Goal: Task Accomplishment & Management: Complete application form

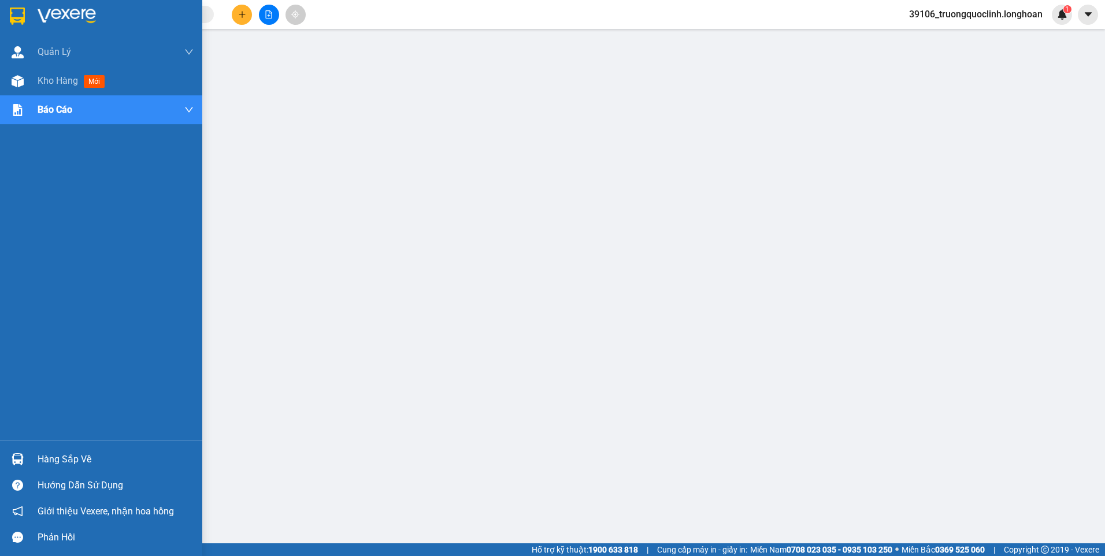
click at [13, 5] on div at bounding box center [101, 19] width 202 height 38
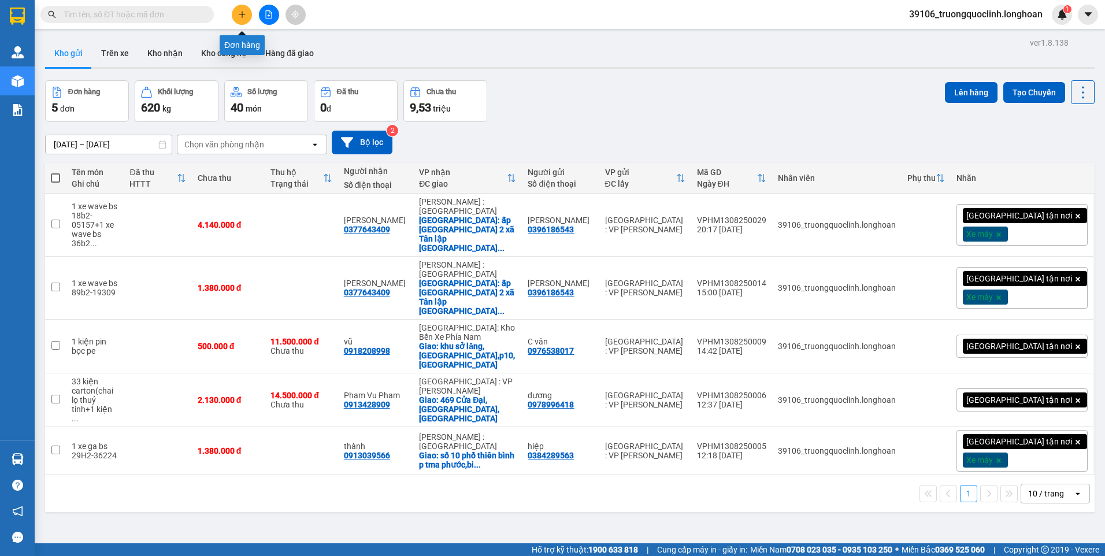
click at [243, 5] on div at bounding box center [268, 15] width 87 height 20
click at [237, 17] on button at bounding box center [242, 15] width 20 height 20
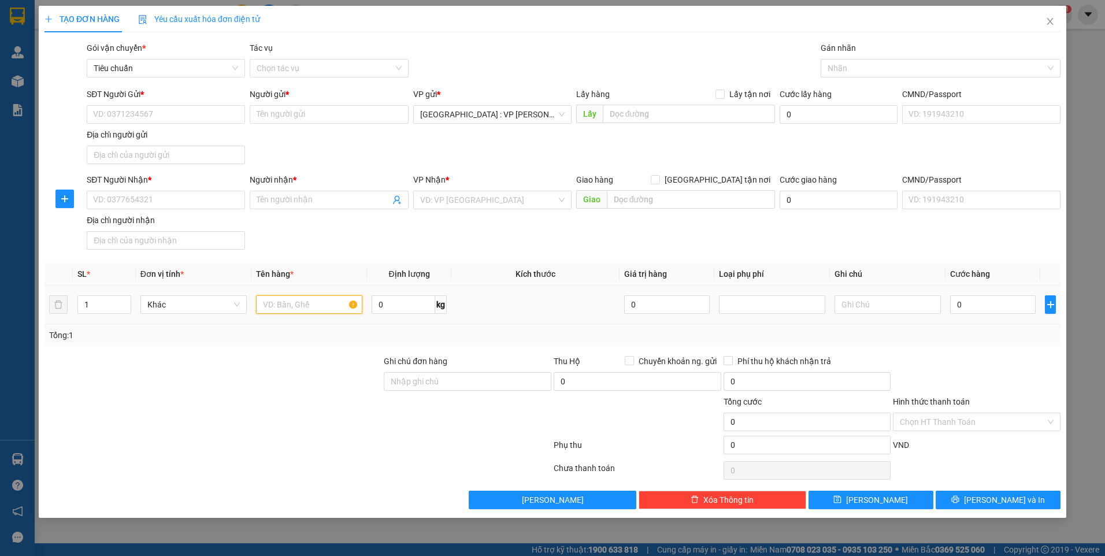
click at [301, 302] on input "text" at bounding box center [309, 304] width 106 height 18
type input "1 kiện carton"
click at [394, 300] on input "0" at bounding box center [404, 304] width 64 height 18
type input "50"
click at [332, 305] on input "1 kiện carton" at bounding box center [309, 304] width 106 height 18
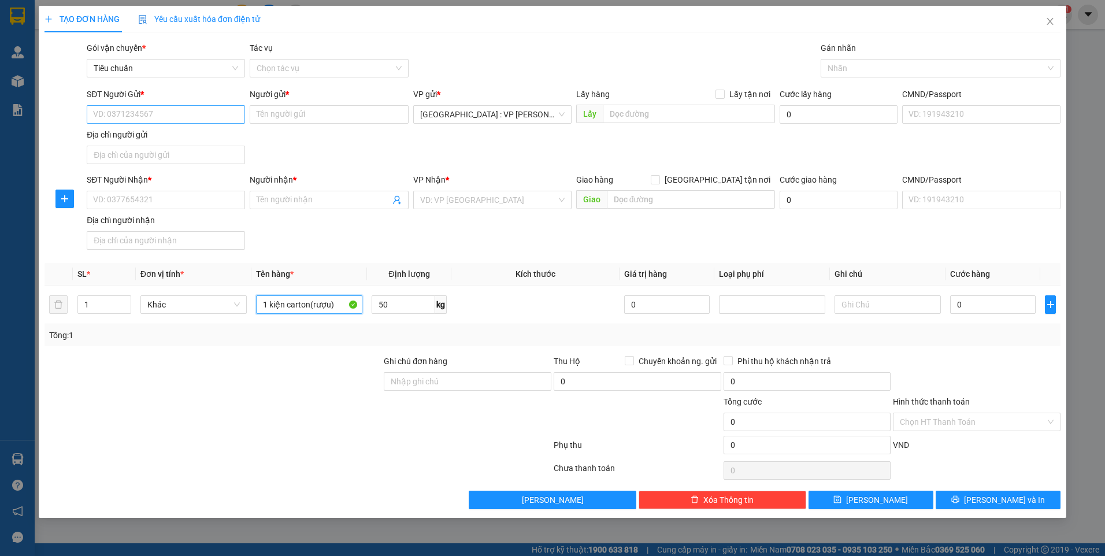
type input "1 kiện carton(rượu)"
click at [208, 114] on input "SĐT Người Gửi *" at bounding box center [166, 114] width 158 height 18
type input "0344410350"
click at [189, 135] on div "0344410350 - tùng" at bounding box center [166, 137] width 145 height 13
type input "tùng"
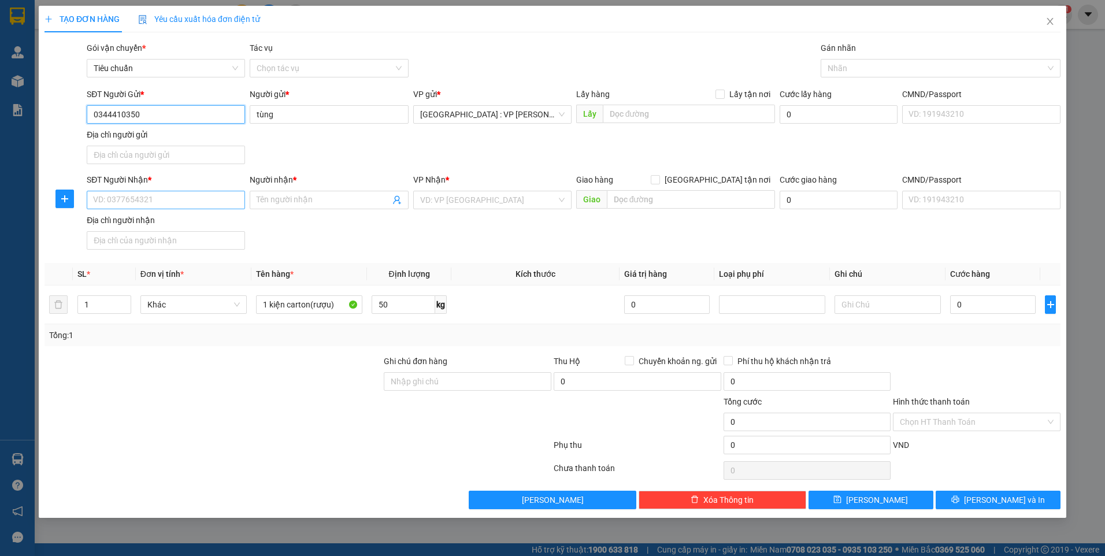
type input "0344410350"
click at [201, 199] on input "SĐT Người Nhận *" at bounding box center [166, 200] width 158 height 18
type input "0975256125"
click at [278, 196] on input "Người nhận *" at bounding box center [323, 200] width 133 height 13
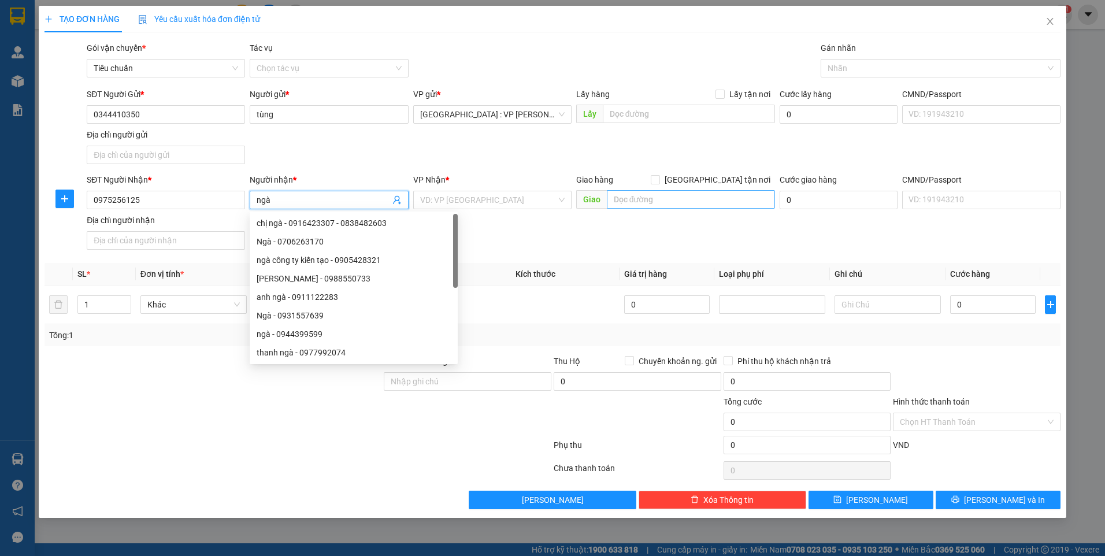
type input "ngà"
click at [657, 198] on input "text" at bounding box center [691, 199] width 169 height 18
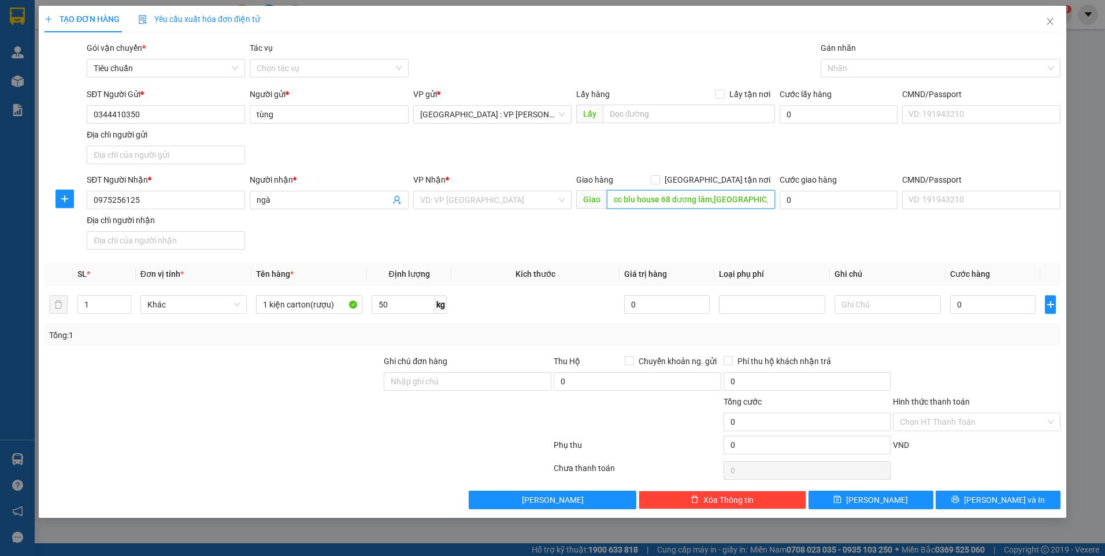
scroll to position [0, 3]
type input "cc blu house 68 dương lâm,sơn trà,đà nẵng"
click at [660, 176] on span at bounding box center [655, 179] width 9 height 9
click at [659, 176] on input "Giao tận nơi" at bounding box center [655, 179] width 8 height 8
checkbox input "true"
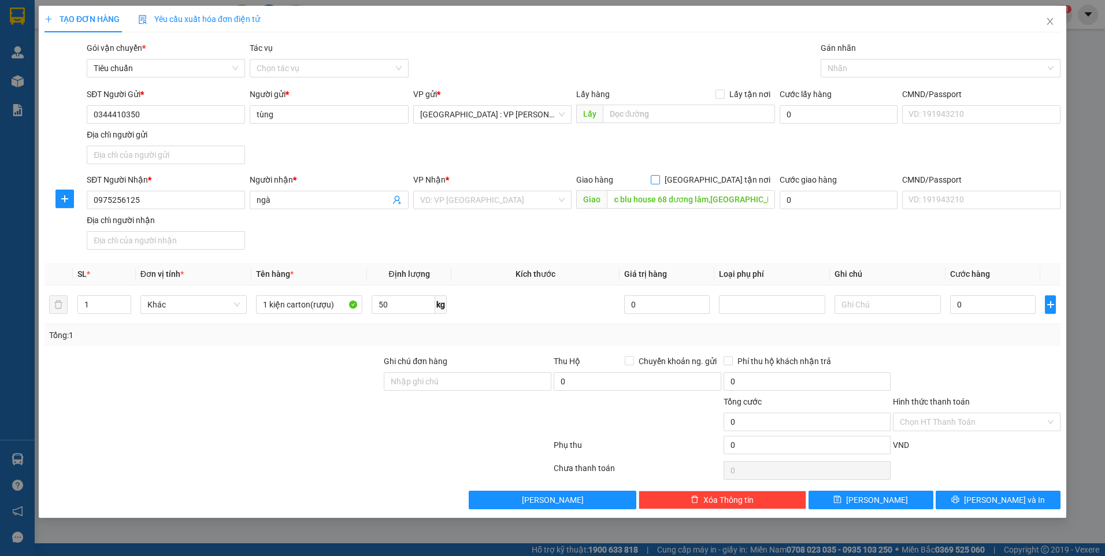
scroll to position [0, 0]
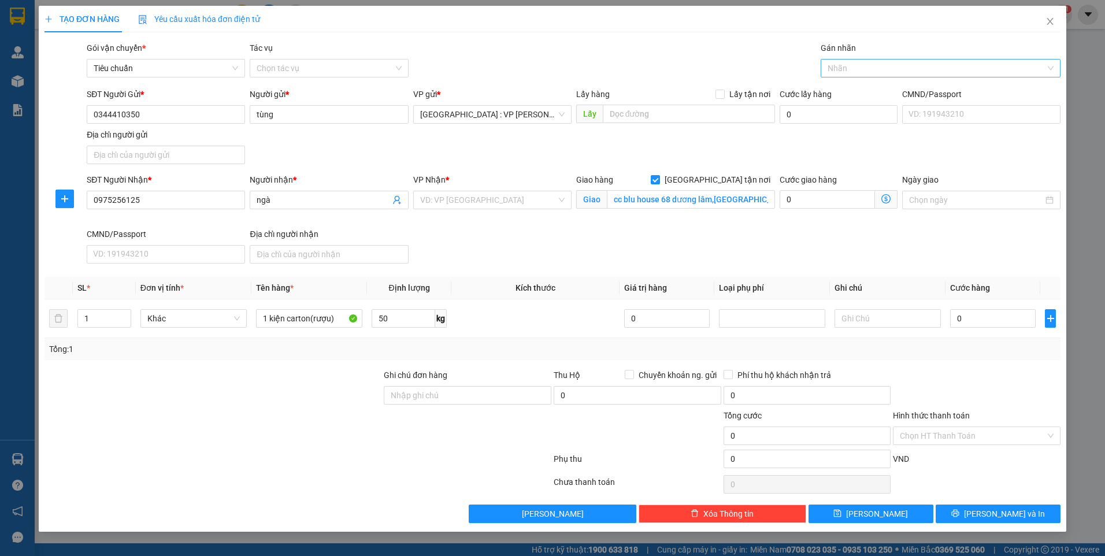
click at [851, 71] on div at bounding box center [935, 68] width 223 height 14
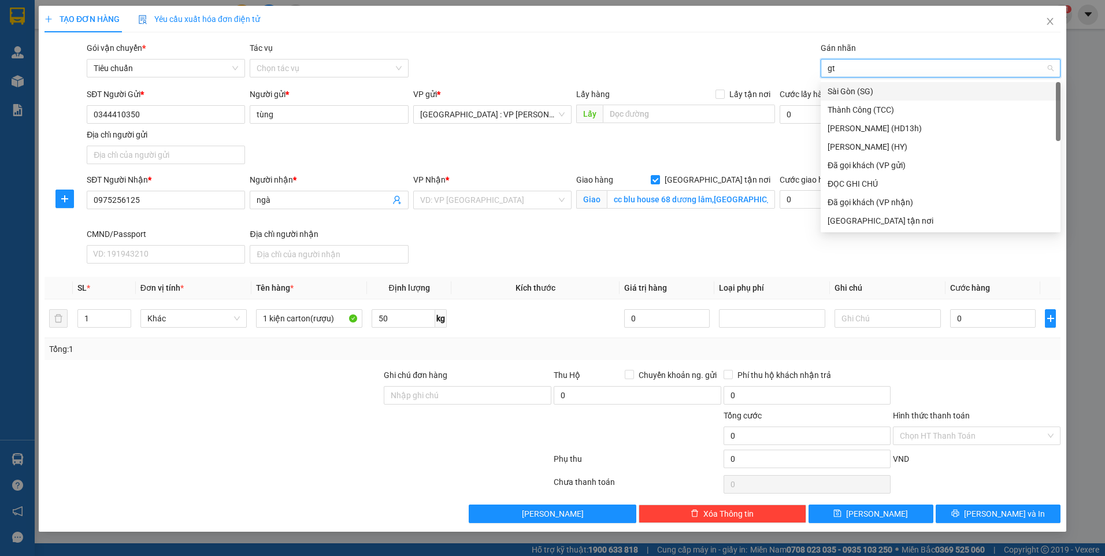
type input "gtn"
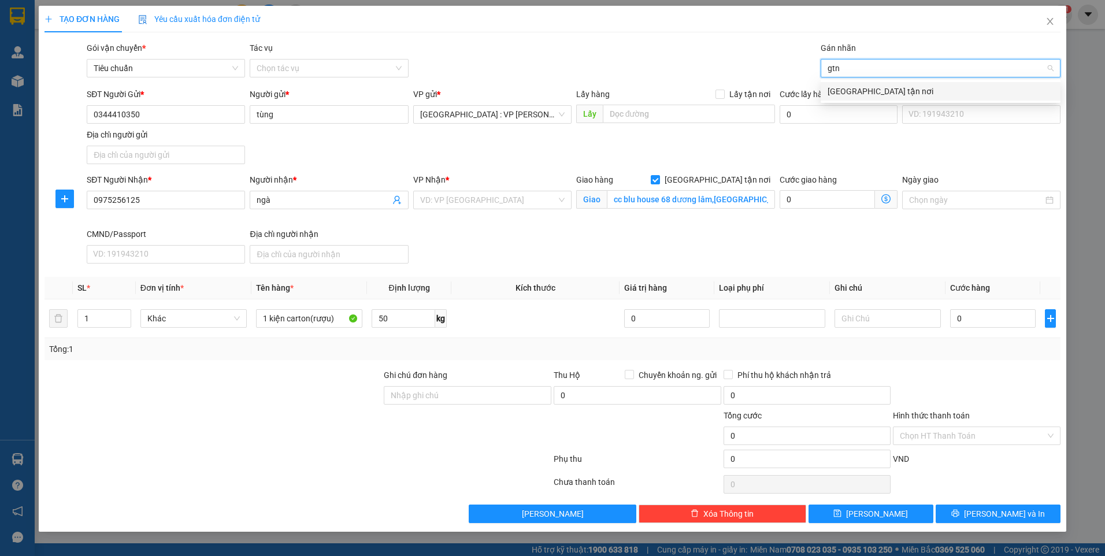
click at [858, 90] on div "Giao tận nơi" at bounding box center [941, 91] width 226 height 13
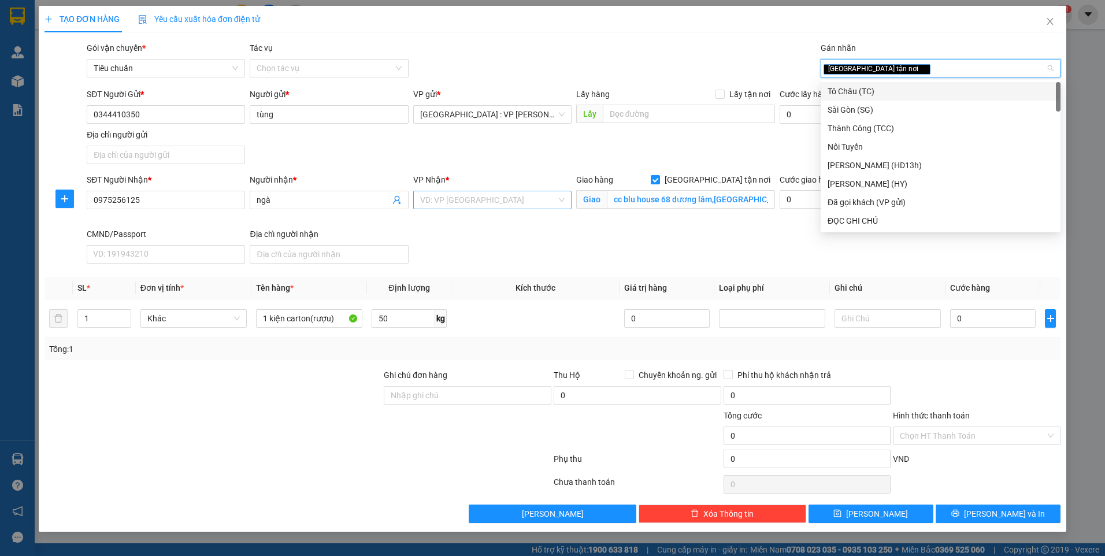
click at [539, 203] on input "search" at bounding box center [488, 199] width 136 height 17
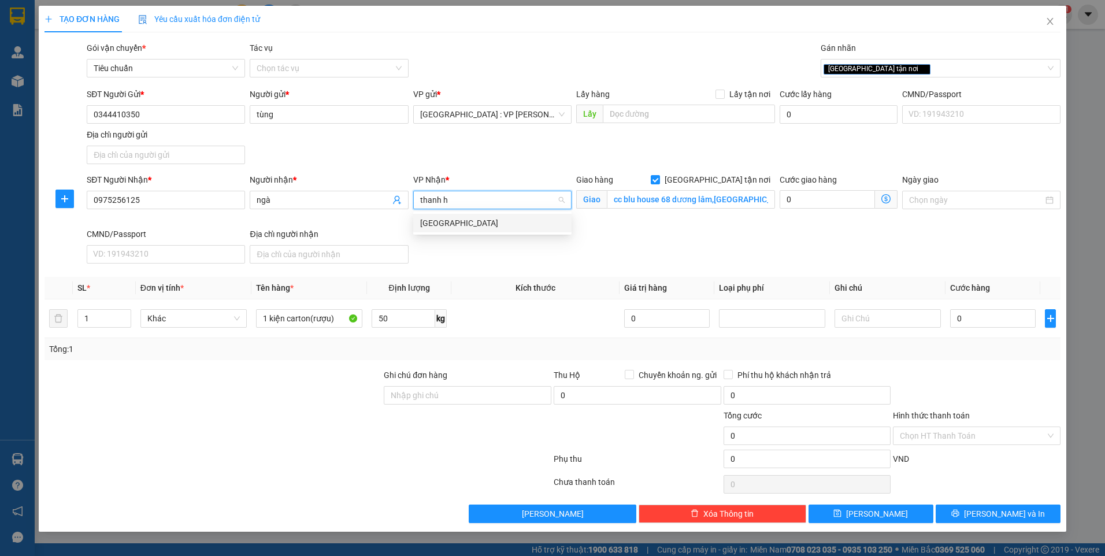
type input "thanh"
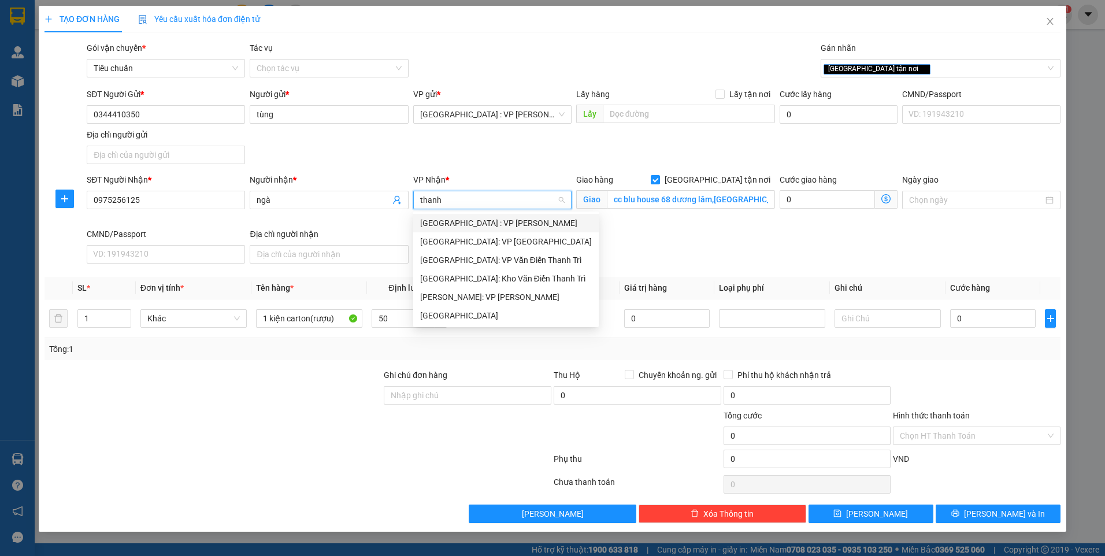
click at [481, 225] on div "Đà Nẵng : VP Thanh Khê" at bounding box center [506, 223] width 172 height 13
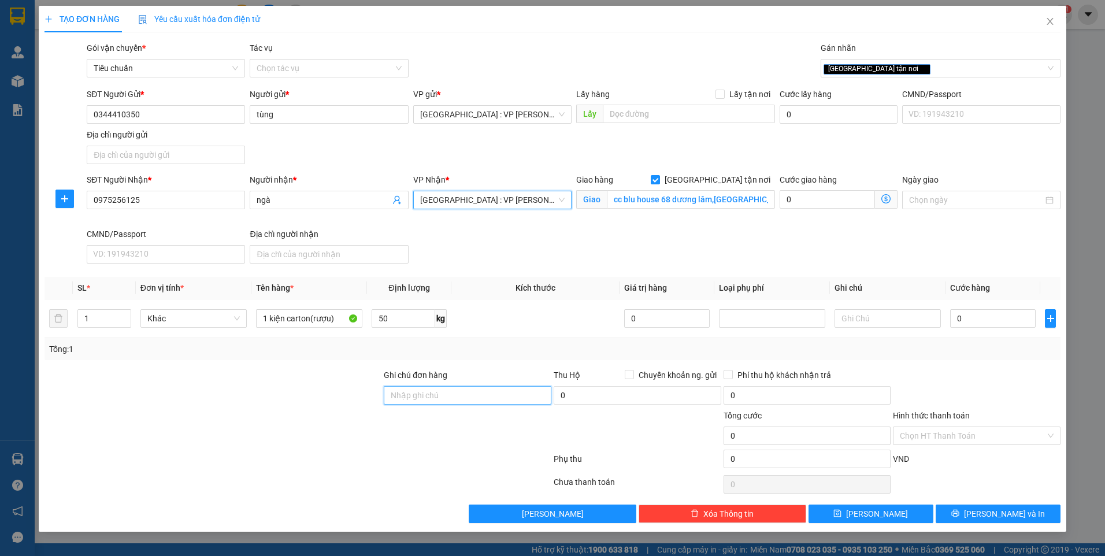
click at [439, 388] on input "Ghi chú đơn hàng" at bounding box center [468, 395] width 168 height 18
type input "nhận nguyên kiện,giao nguyên kiện,bể vỡ k đền"
drag, startPoint x: 314, startPoint y: 451, endPoint x: 294, endPoint y: 357, distance: 97.1
click at [313, 451] on div at bounding box center [297, 461] width 509 height 23
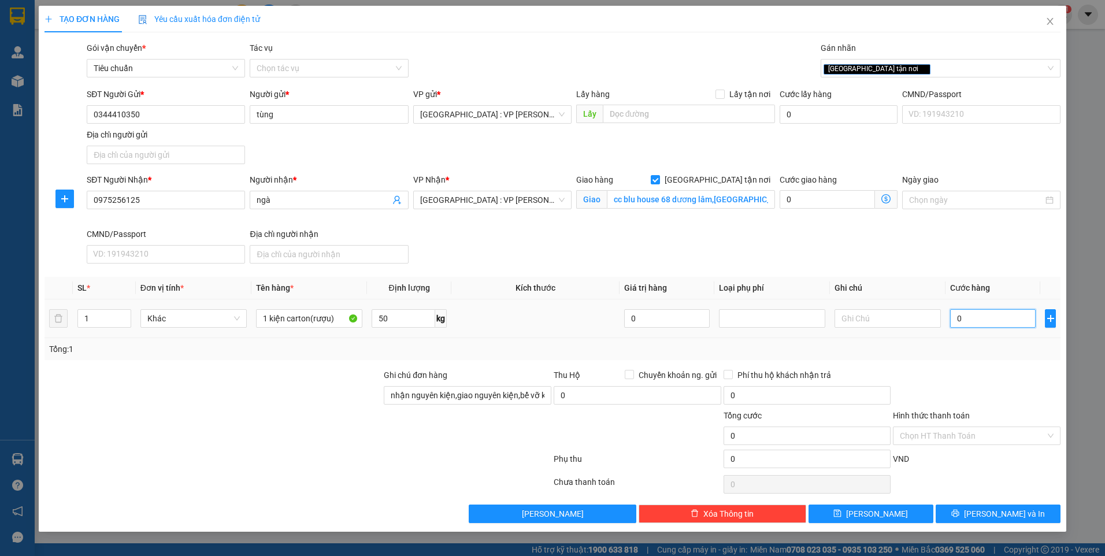
click at [958, 318] on input "0" at bounding box center [993, 318] width 86 height 18
type input "3"
type input "32"
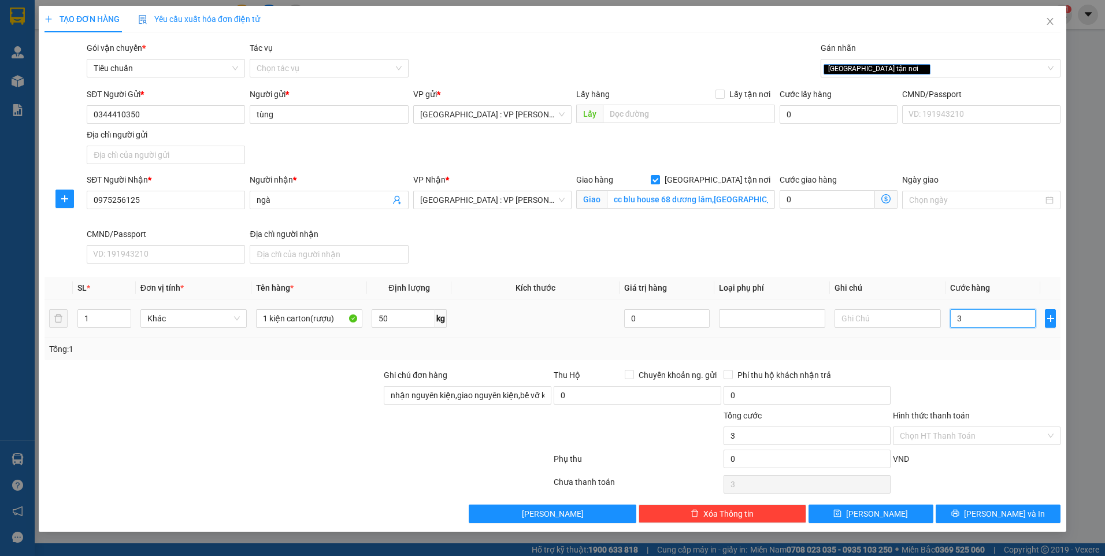
type input "32"
type input "320"
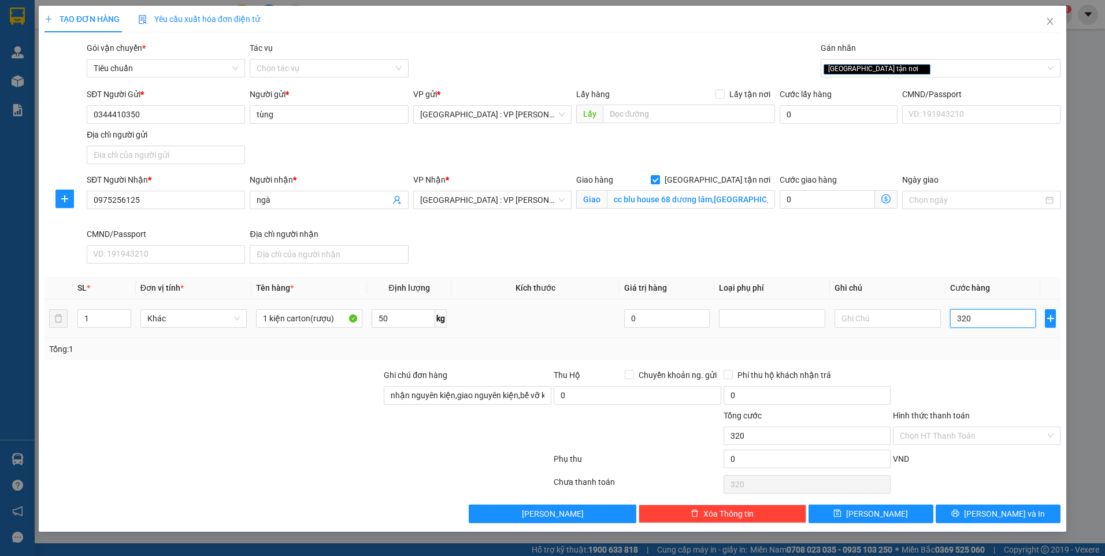
type input "3.200"
type input "32.000"
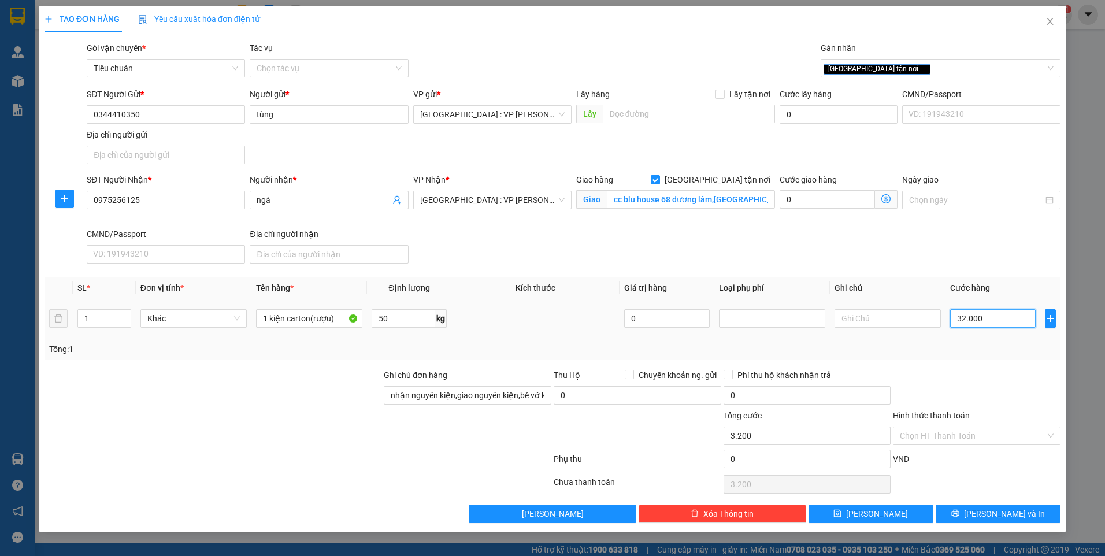
type input "32.000"
type input "320.000"
type input "3.200.000"
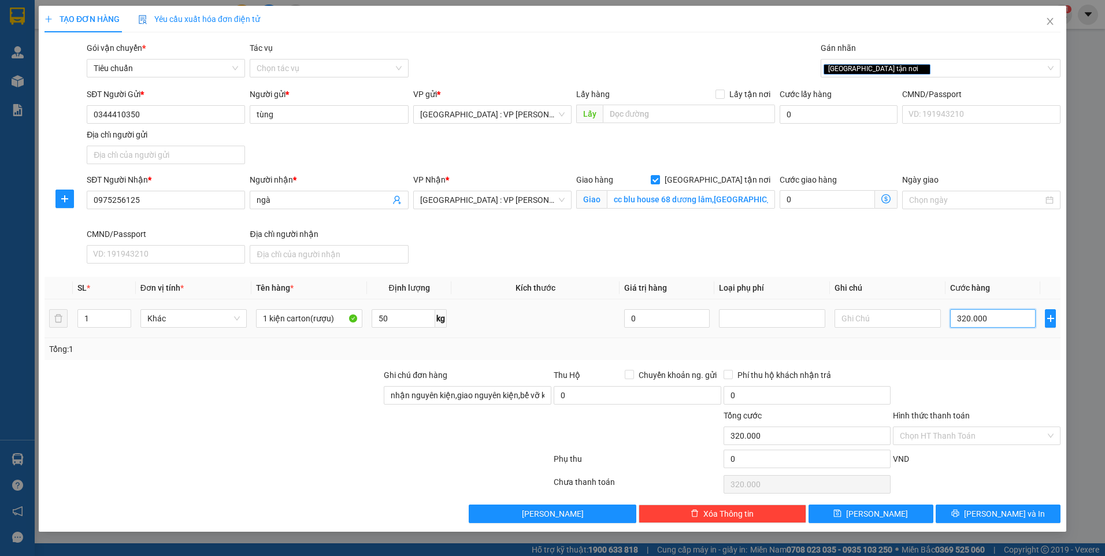
type input "3.200.000"
type input "320.000"
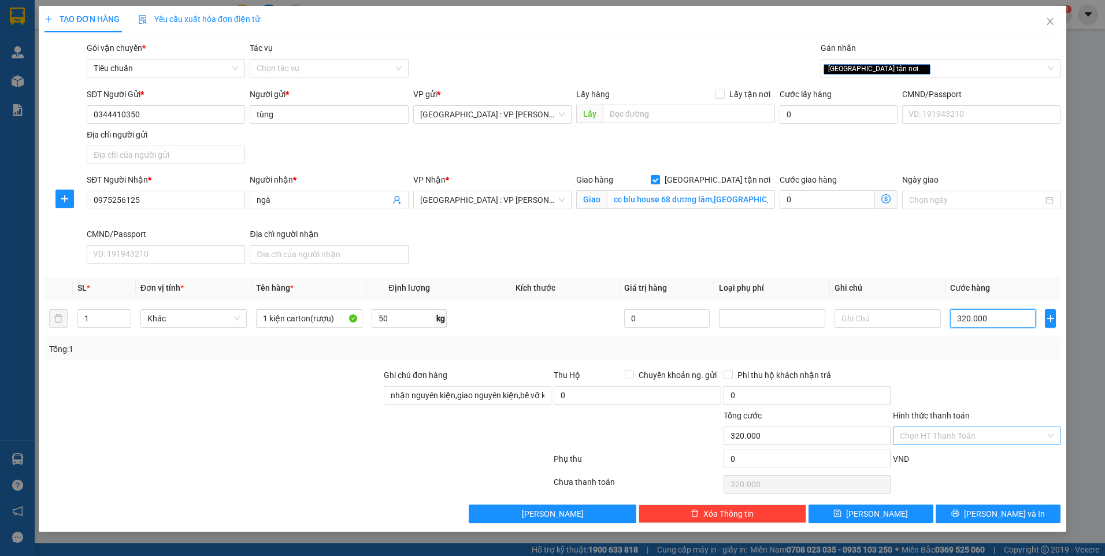
type input "320.000"
click at [990, 435] on input "Hình thức thanh toán" at bounding box center [973, 435] width 146 height 17
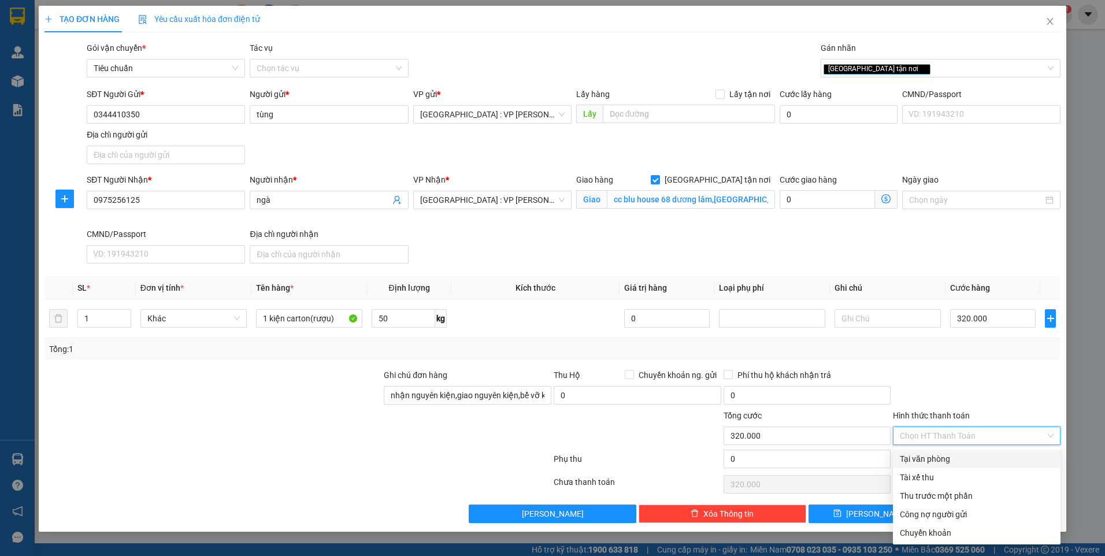
click at [970, 460] on div "Tại văn phòng" at bounding box center [977, 459] width 154 height 13
type input "0"
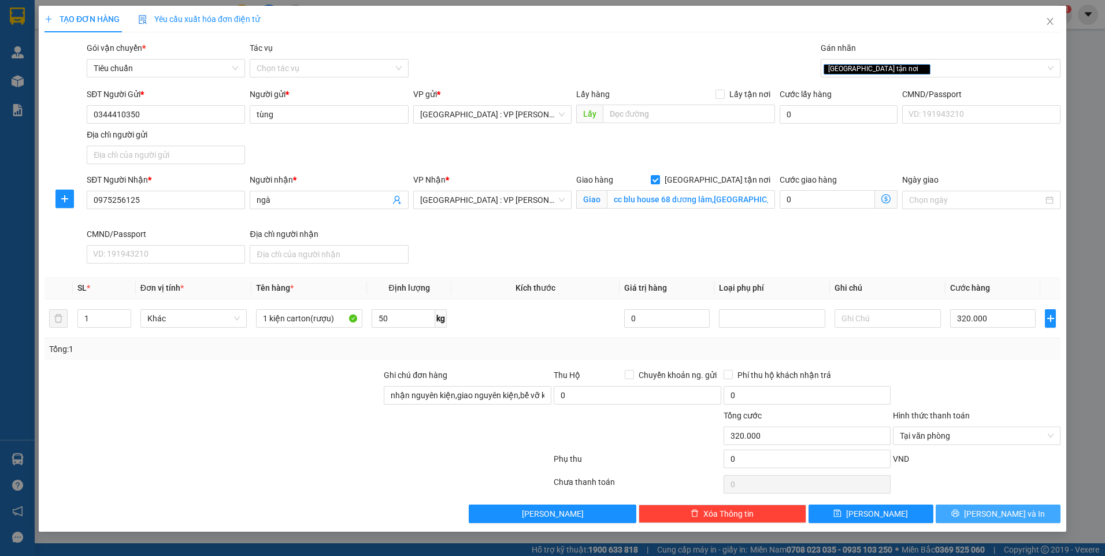
click at [975, 514] on button "Lưu và In" at bounding box center [998, 514] width 125 height 18
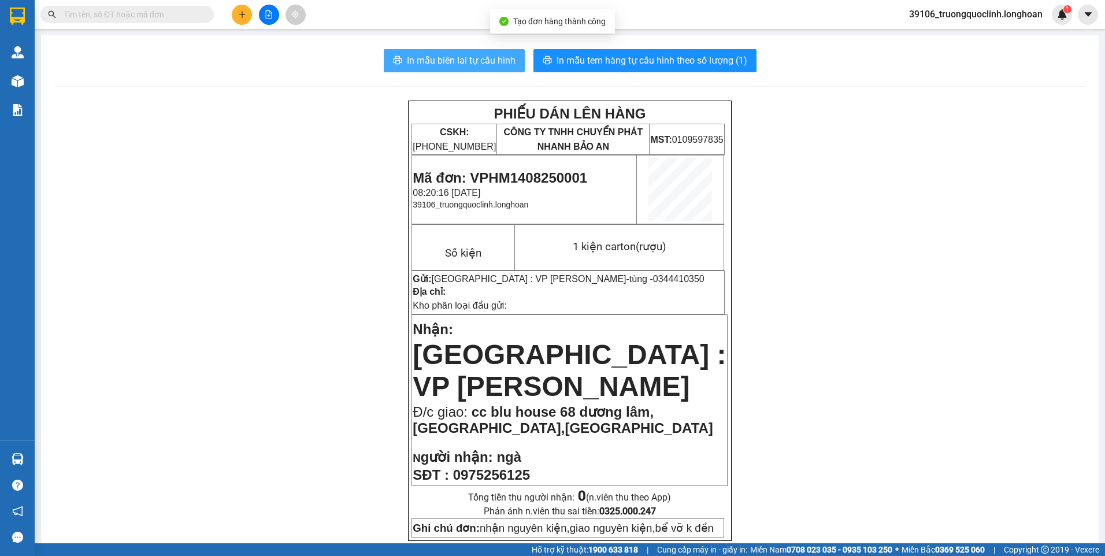
click at [461, 62] on span "In mẫu biên lai tự cấu hình" at bounding box center [461, 60] width 109 height 14
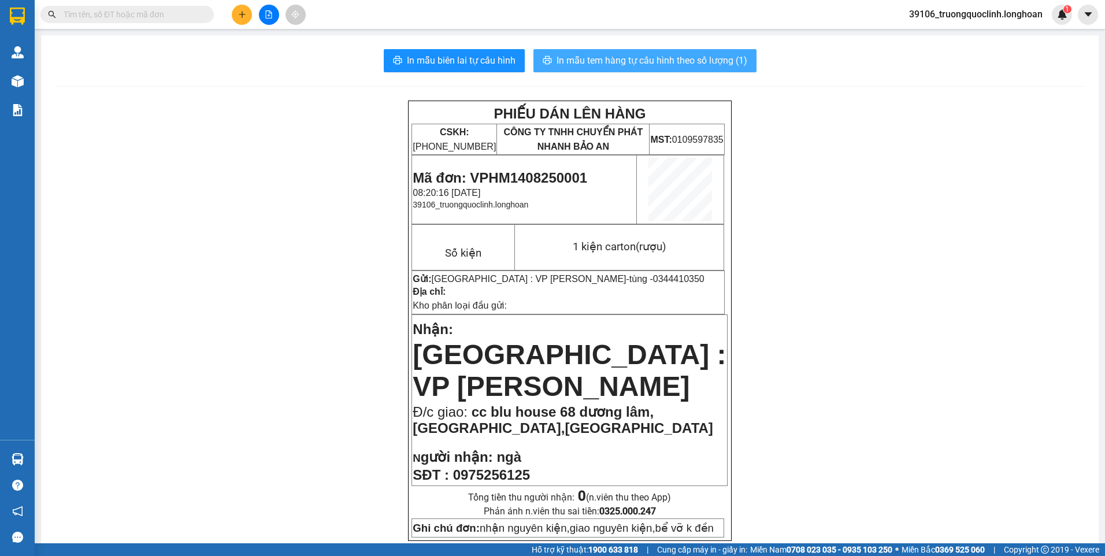
click at [596, 65] on span "In mẫu tem hàng tự cấu hình theo số lượng (1)" at bounding box center [652, 60] width 191 height 14
click at [553, 172] on span "Mã đơn: VPHM1408250001" at bounding box center [500, 178] width 175 height 16
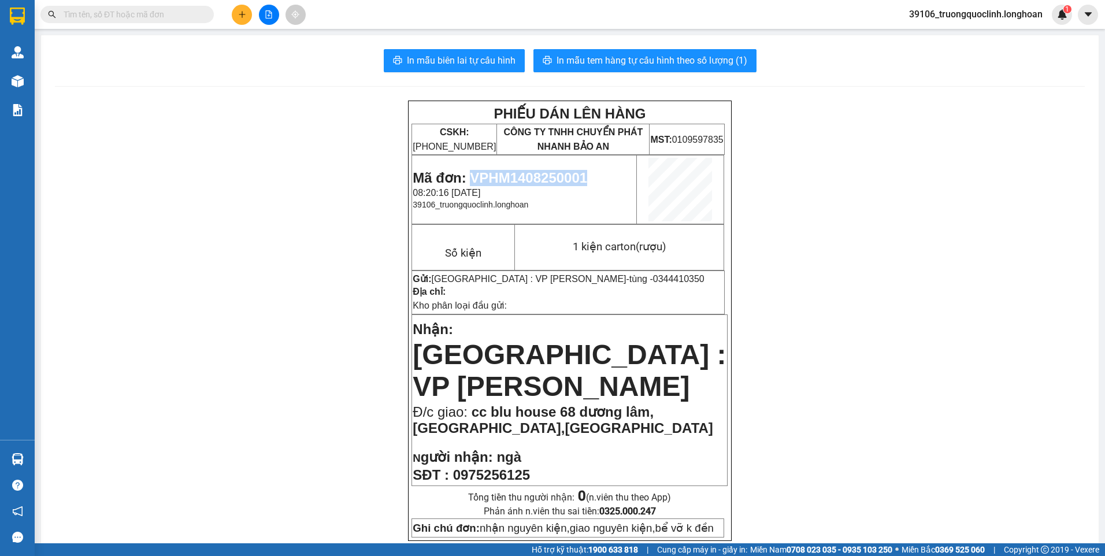
click at [553, 172] on span "Mã đơn: VPHM1408250001" at bounding box center [500, 178] width 175 height 16
copy span "VPHM1408250001"
click at [157, 10] on input "text" at bounding box center [132, 14] width 136 height 13
paste input "VPHM2407250034"
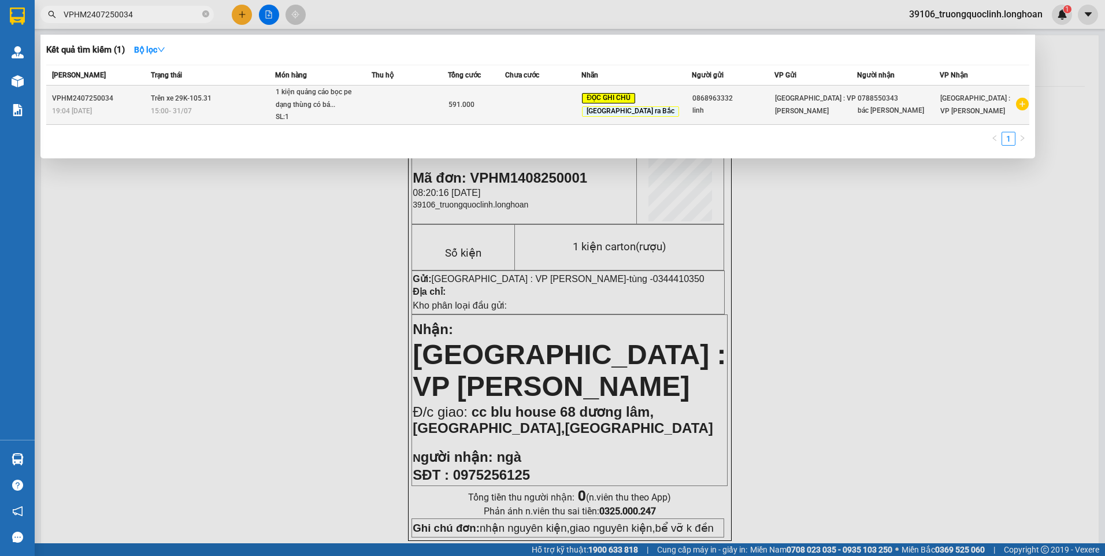
type input "VPHM2407250034"
click at [371, 105] on span "1 kiện quảng cáo bọc pe dạng thùng có bá... SL: 1" at bounding box center [323, 105] width 95 height 38
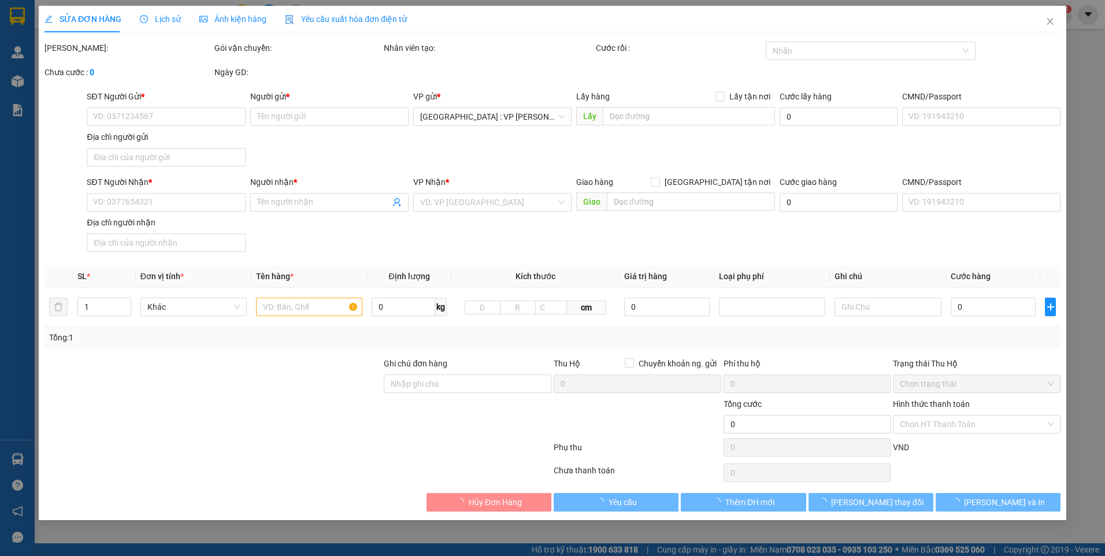
type input "0868963332"
type input "linh"
type input "0788550343"
type input "bác kim"
type input "HÀNG VỠ,KHÁCH KHÔNG NHẬN,CHO QUAY ĐẦU VỀ VP GỬI.nhận nguyên kiện,giao nguyên ki…"
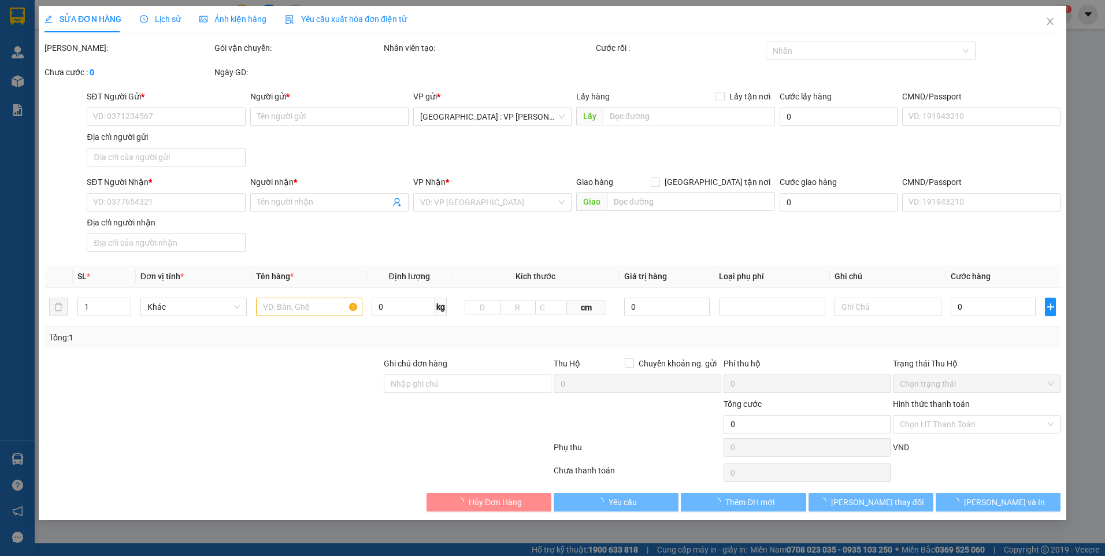
type input "591.000"
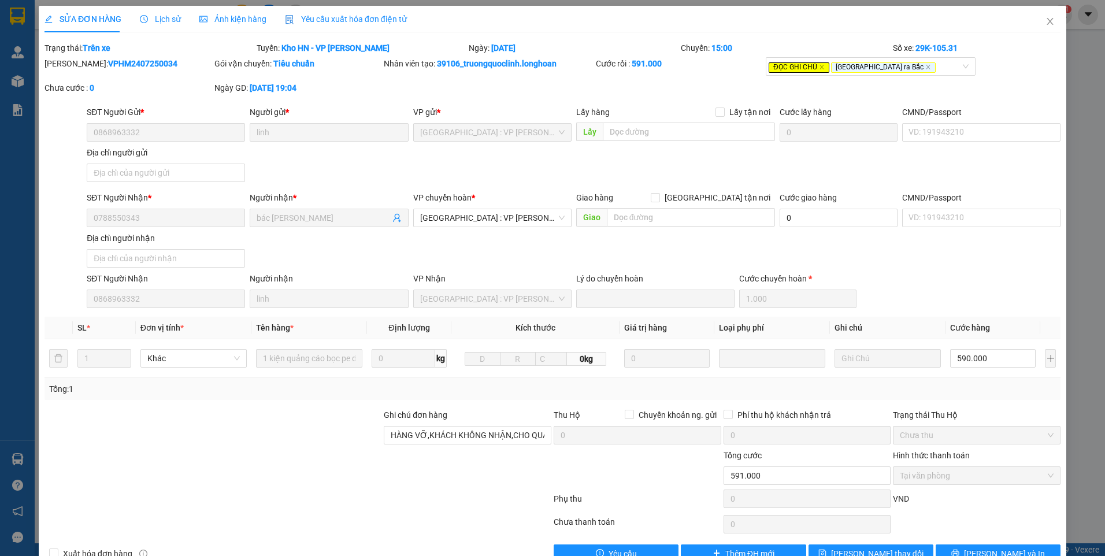
scroll to position [29, 0]
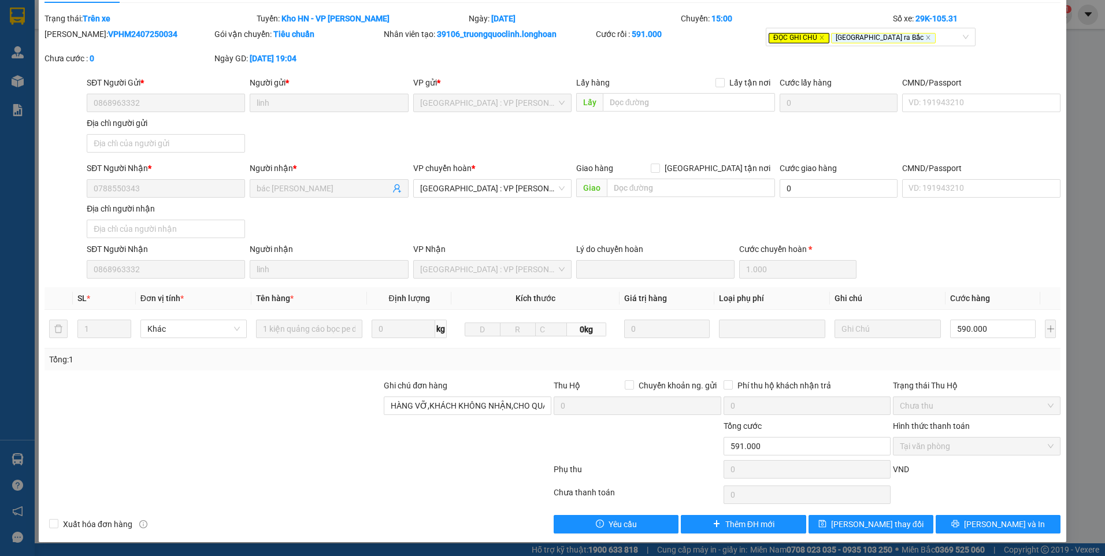
click at [17, 454] on div "SỬA ĐƠN HÀNG Lịch sử Ảnh kiện hàng Yêu cầu xuất hóa đơn điện tử Total Paid Fee …" at bounding box center [552, 278] width 1105 height 556
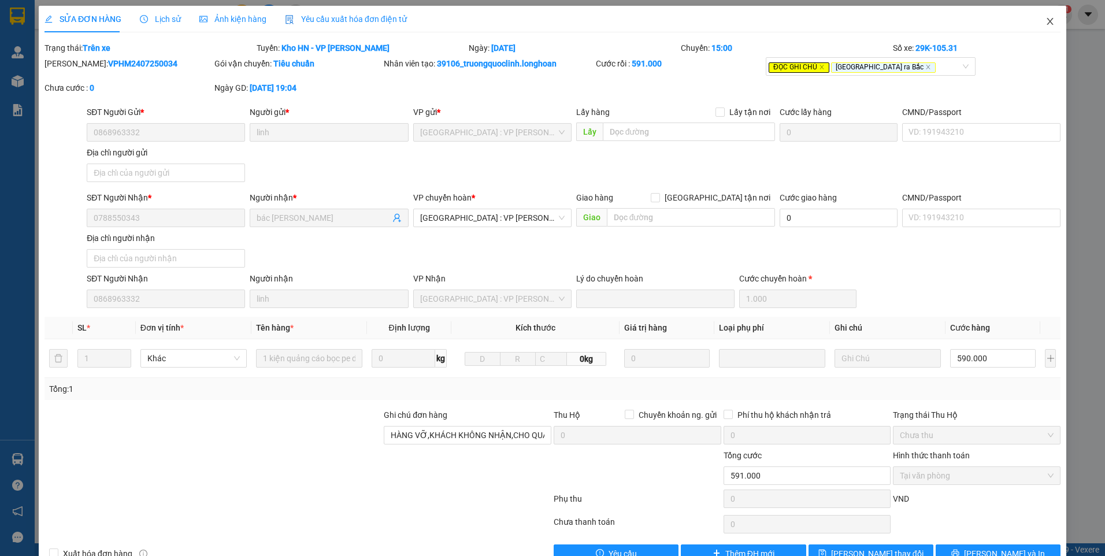
click at [1035, 27] on span "Close" at bounding box center [1050, 22] width 32 height 32
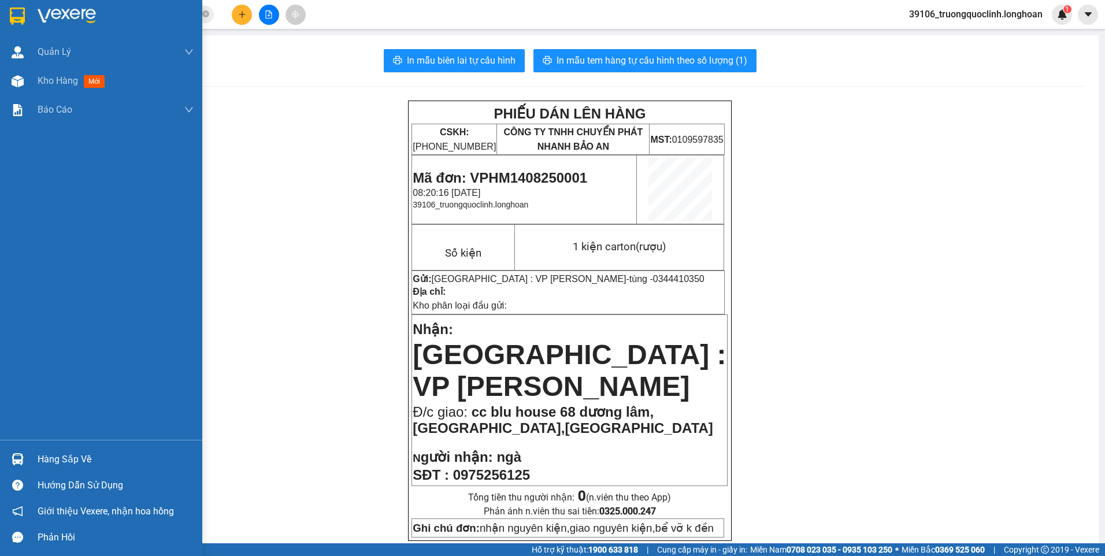
click at [31, 454] on div "Hàng sắp về" at bounding box center [101, 459] width 202 height 26
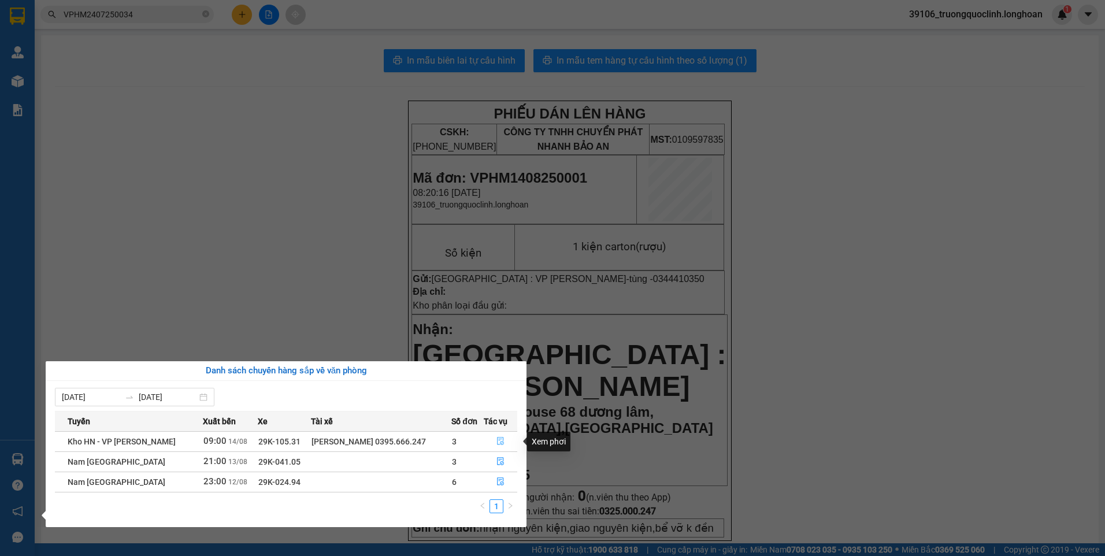
click at [500, 440] on icon "file-done" at bounding box center [501, 441] width 8 height 8
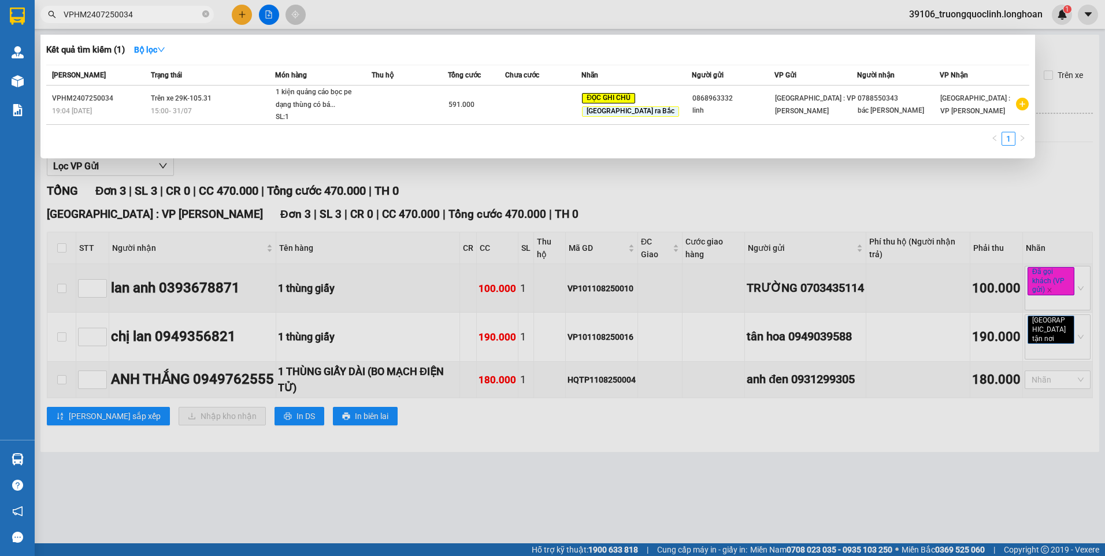
click at [161, 17] on input "VPHM2407250034" at bounding box center [132, 14] width 136 height 13
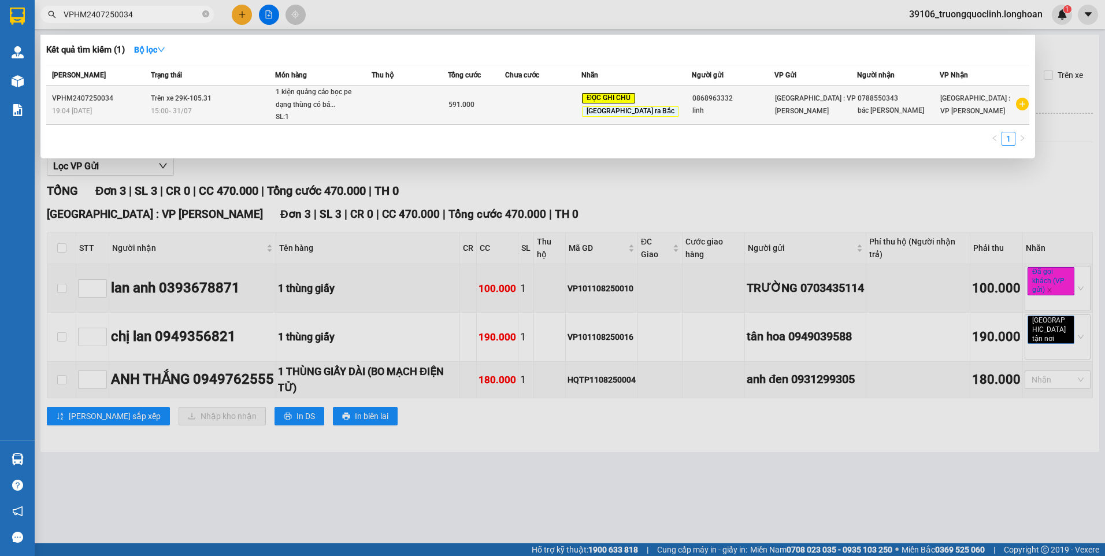
click at [163, 99] on span "Trên xe 29K-105.31" at bounding box center [181, 98] width 61 height 8
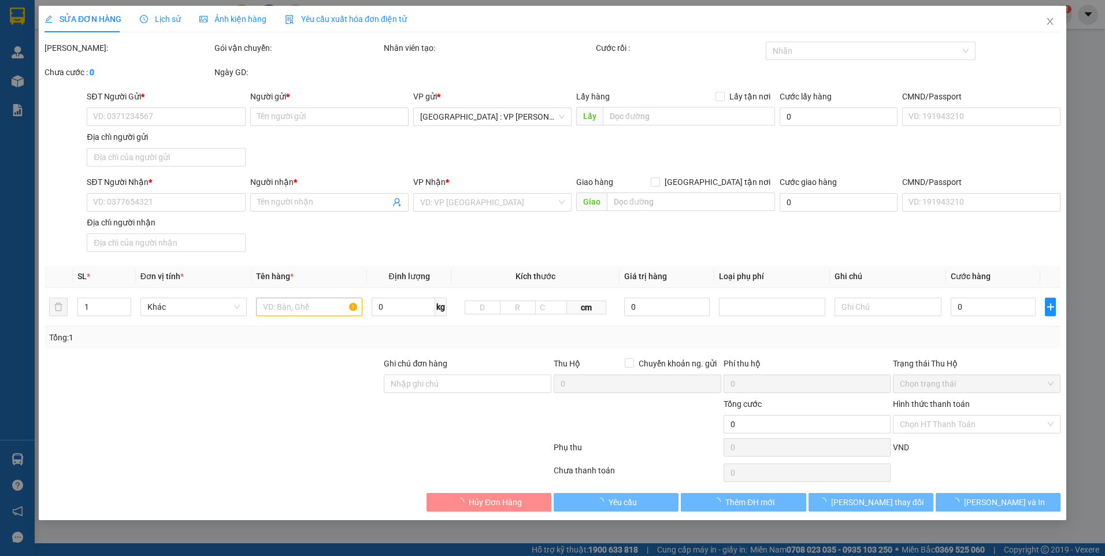
type input "0868963332"
type input "linh"
type input "0788550343"
type input "bác kim"
type input "HÀNG VỠ,KHÁCH KHÔNG NHẬN,CHO QUAY ĐẦU VỀ VP GỬI.nhận nguyên kiện,giao nguyên ki…"
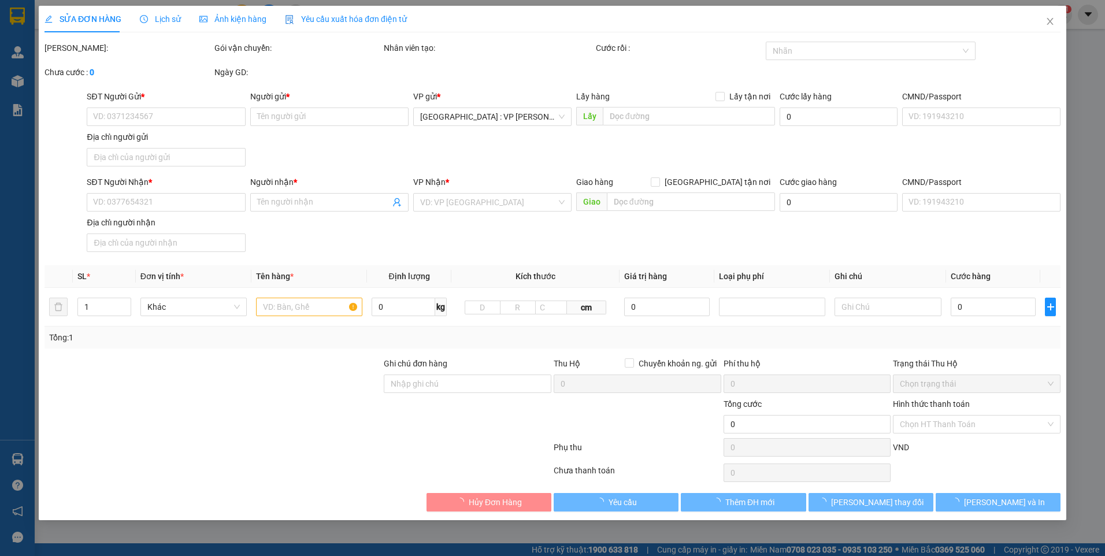
type input "591.000"
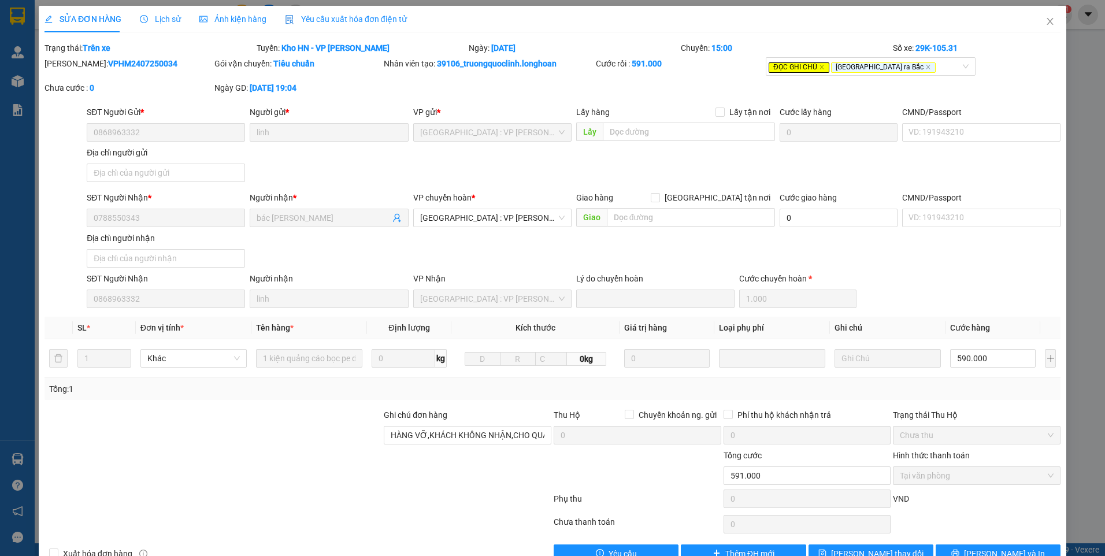
click at [155, 27] on div "Lịch sử" at bounding box center [160, 19] width 41 height 27
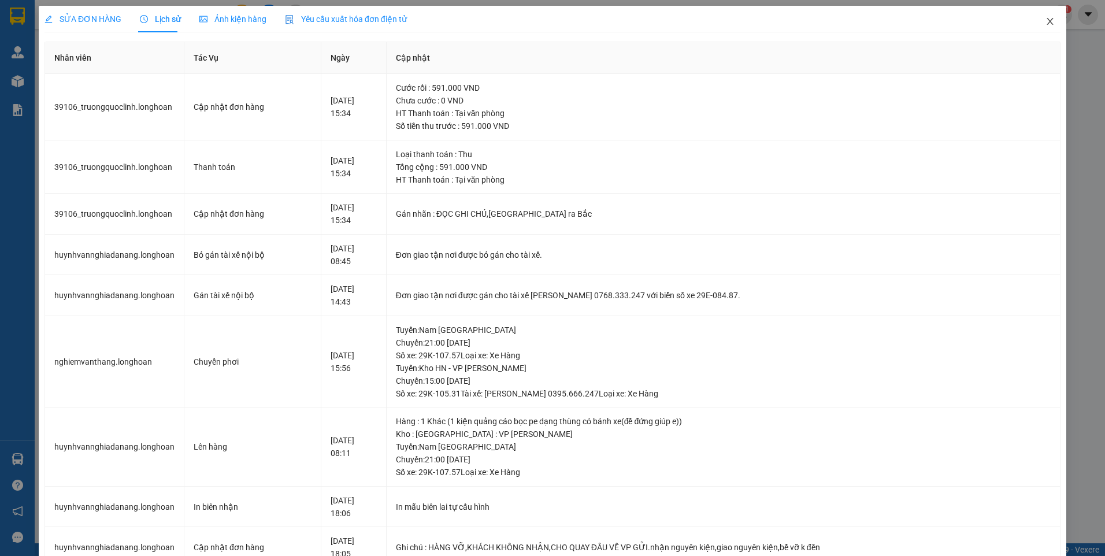
click at [1047, 24] on icon "close" at bounding box center [1050, 21] width 6 height 7
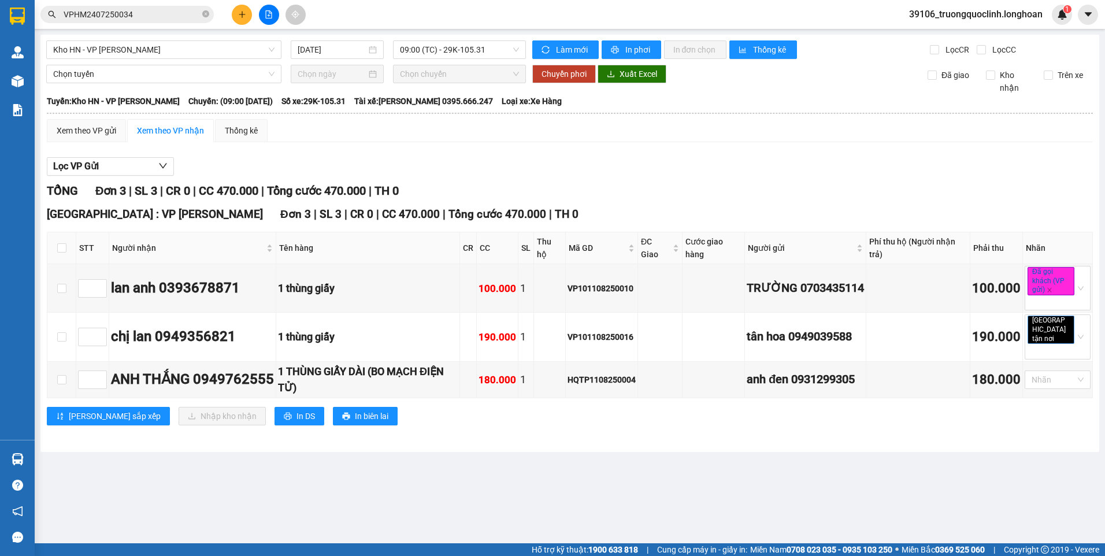
click at [154, 13] on input "VPHM2407250034" at bounding box center [132, 14] width 136 height 13
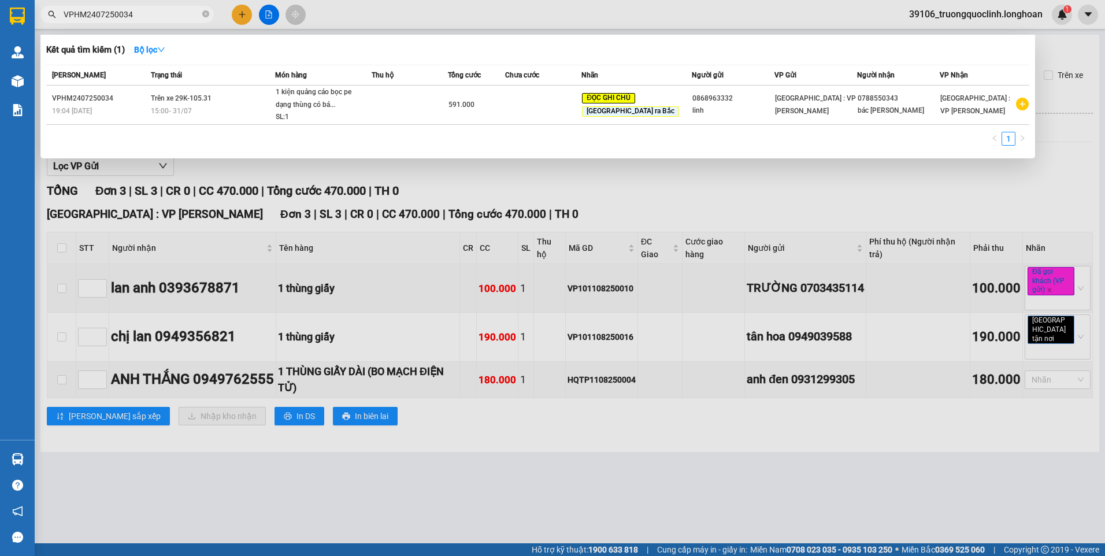
drag, startPoint x: 940, startPoint y: 106, endPoint x: 718, endPoint y: 188, distance: 236.7
click at [718, 188] on div at bounding box center [552, 278] width 1105 height 556
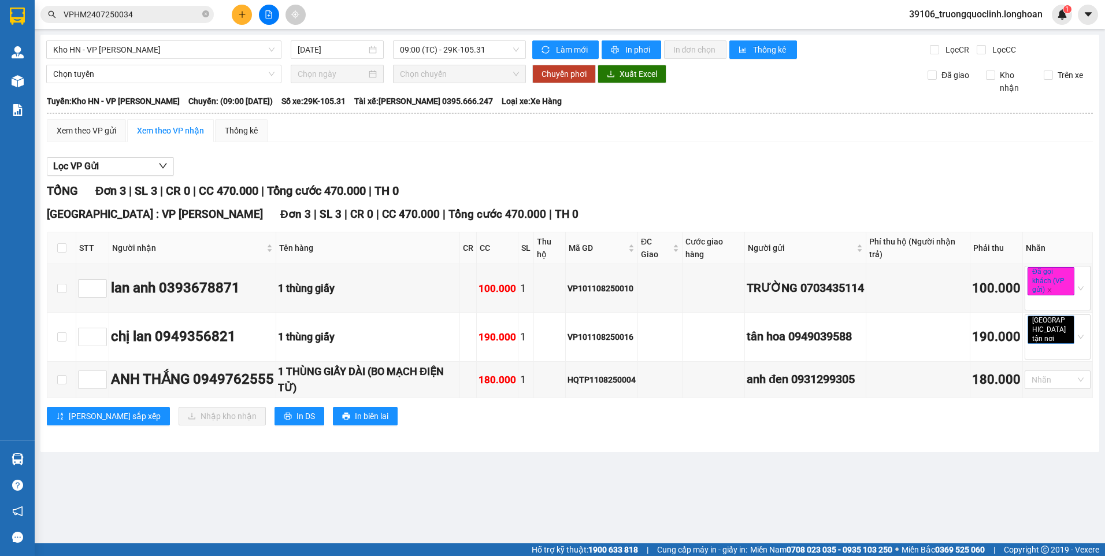
click at [177, 16] on input "VPHM2407250034" at bounding box center [132, 14] width 136 height 13
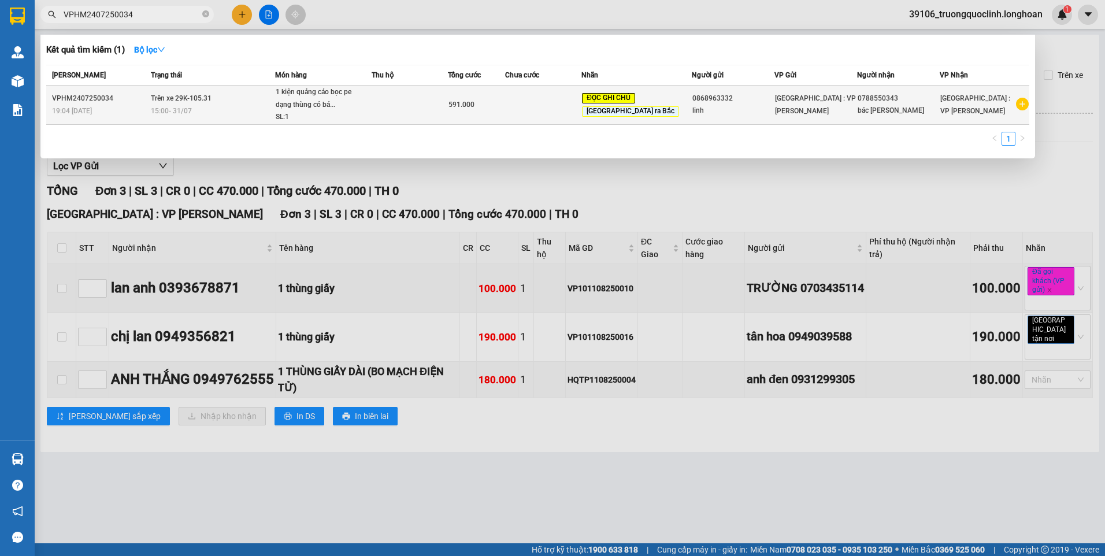
click at [702, 114] on div "linh" at bounding box center [733, 111] width 82 height 12
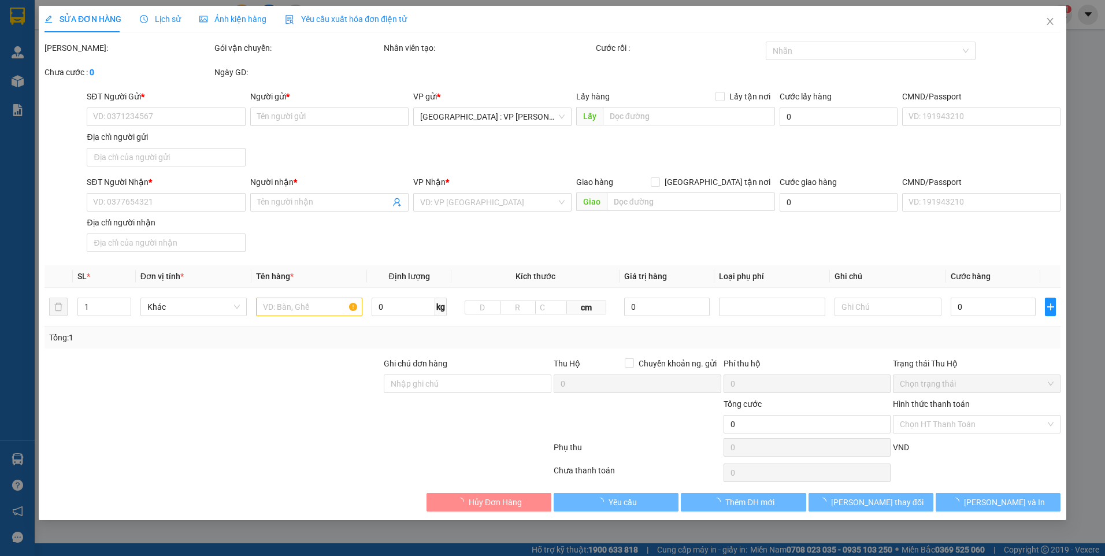
type input "0868963332"
type input "linh"
type input "0788550343"
type input "bác kim"
type input "HÀNG VỠ,KHÁCH KHÔNG NHẬN,CHO QUAY ĐẦU VỀ VP GỬI.nhận nguyên kiện,giao nguyên ki…"
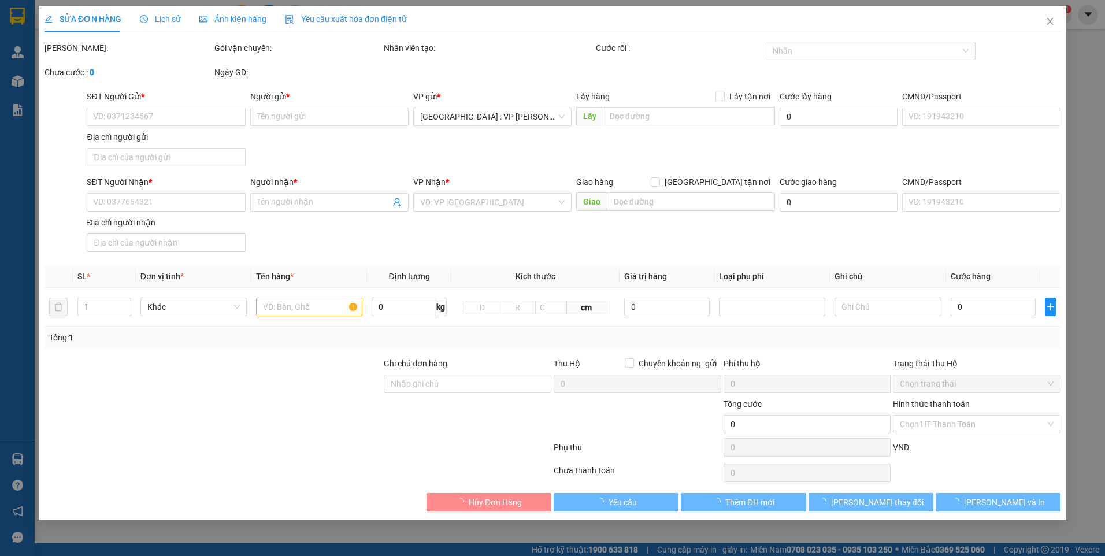
type input "591.000"
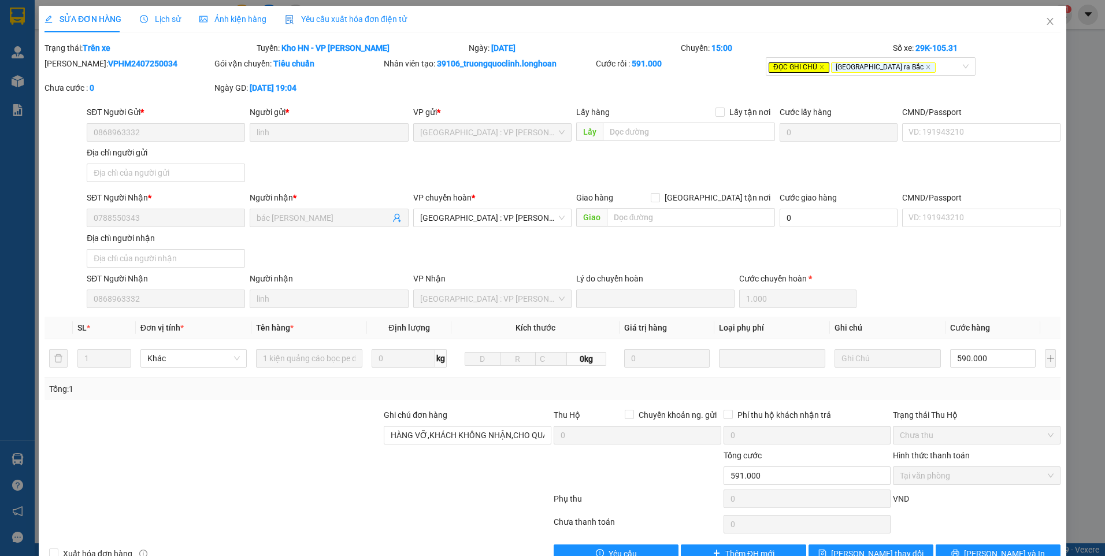
click at [153, 19] on span "Lịch sử" at bounding box center [160, 18] width 41 height 9
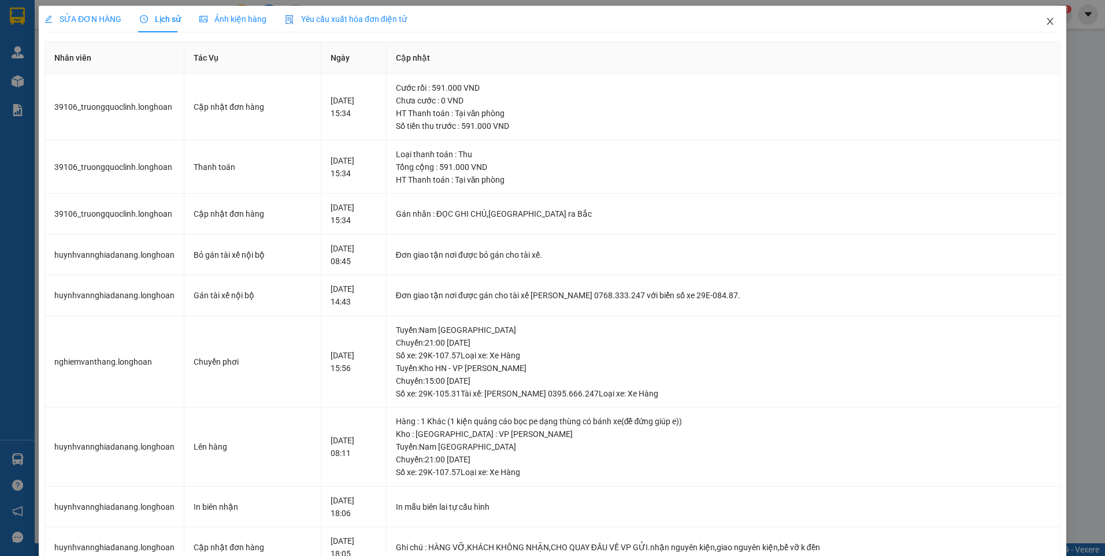
click at [1046, 21] on icon "close" at bounding box center [1050, 21] width 9 height 9
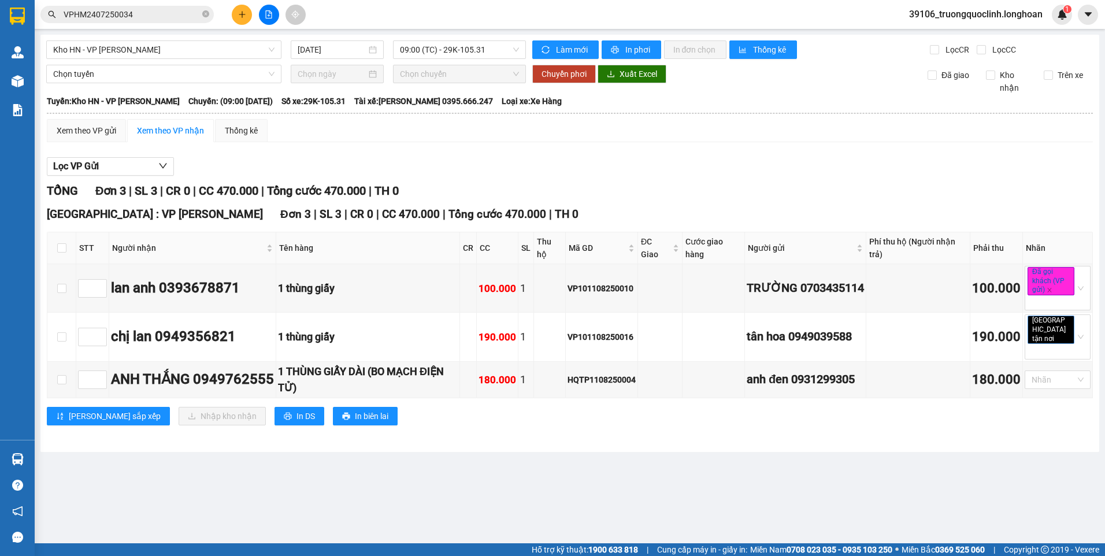
click at [173, 10] on input "VPHM2407250034" at bounding box center [132, 14] width 136 height 13
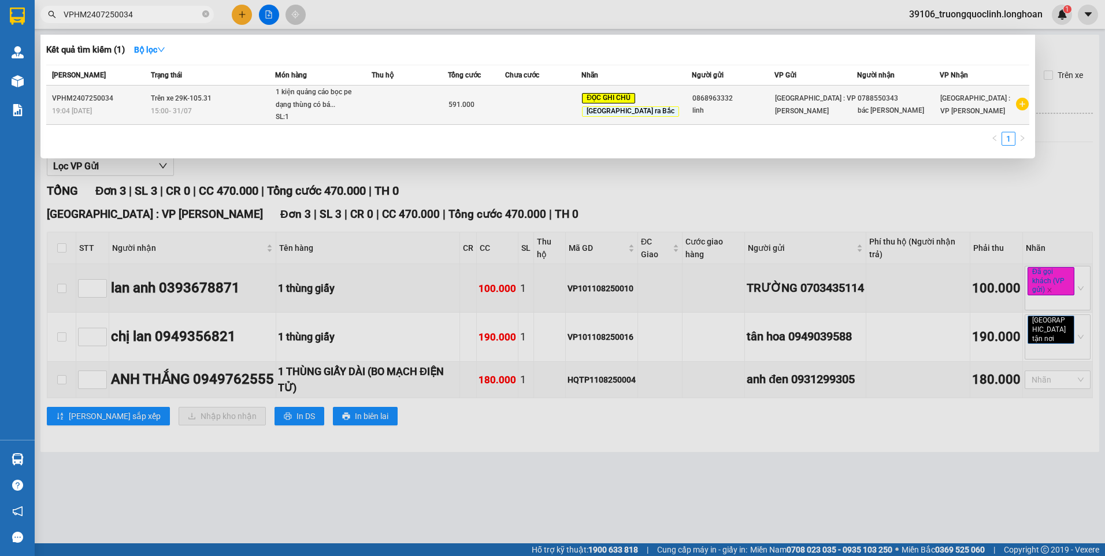
click at [271, 95] on td "Trên xe 29K-105.31 15:00 - 31/07" at bounding box center [211, 105] width 127 height 39
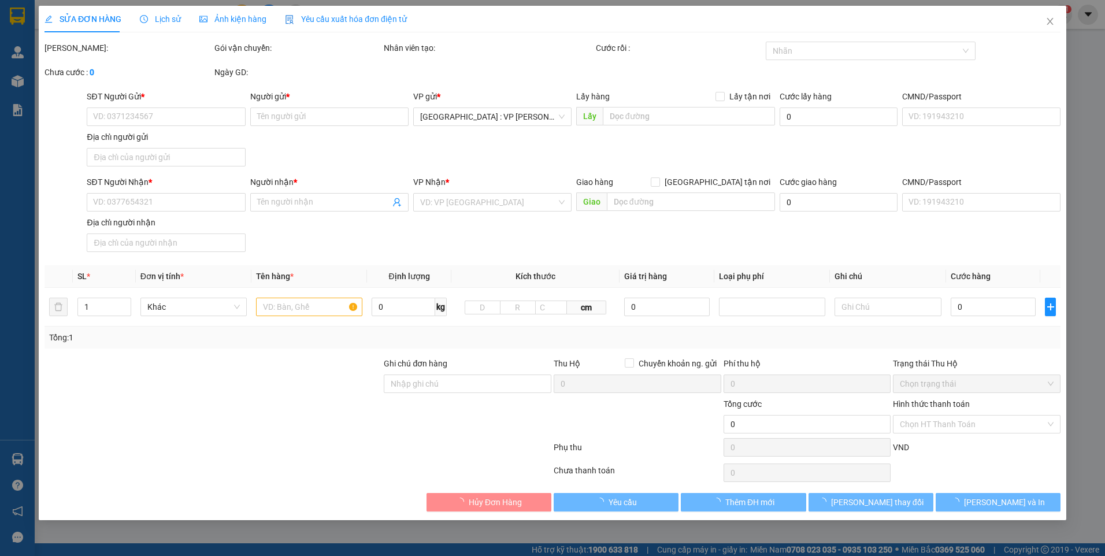
type input "0868963332"
type input "linh"
type input "0788550343"
type input "bác kim"
type input "HÀNG VỠ,KHÁCH KHÔNG NHẬN,CHO QUAY ĐẦU VỀ VP GỬI.nhận nguyên kiện,giao nguyên ki…"
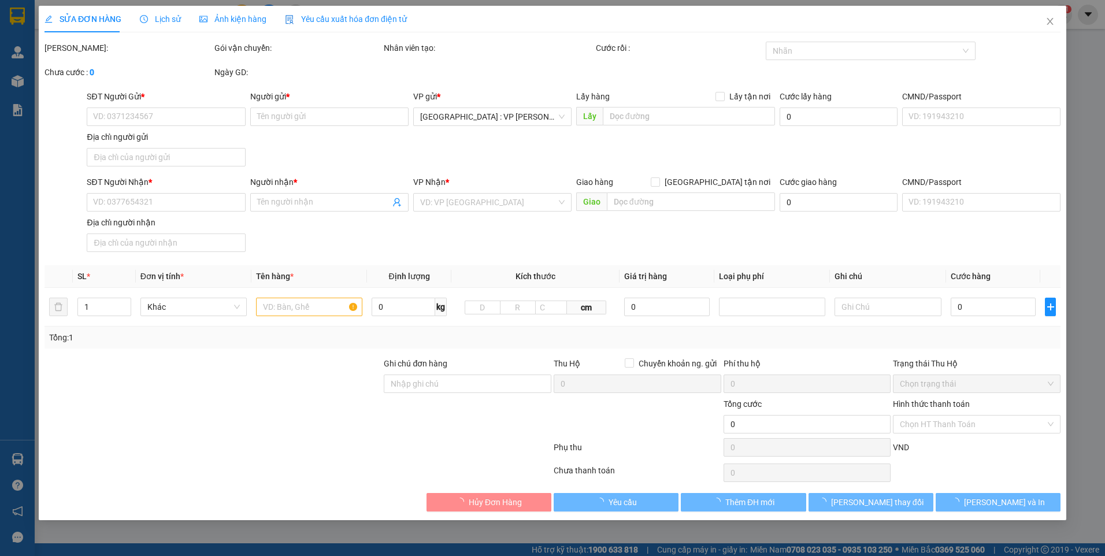
type input "591.000"
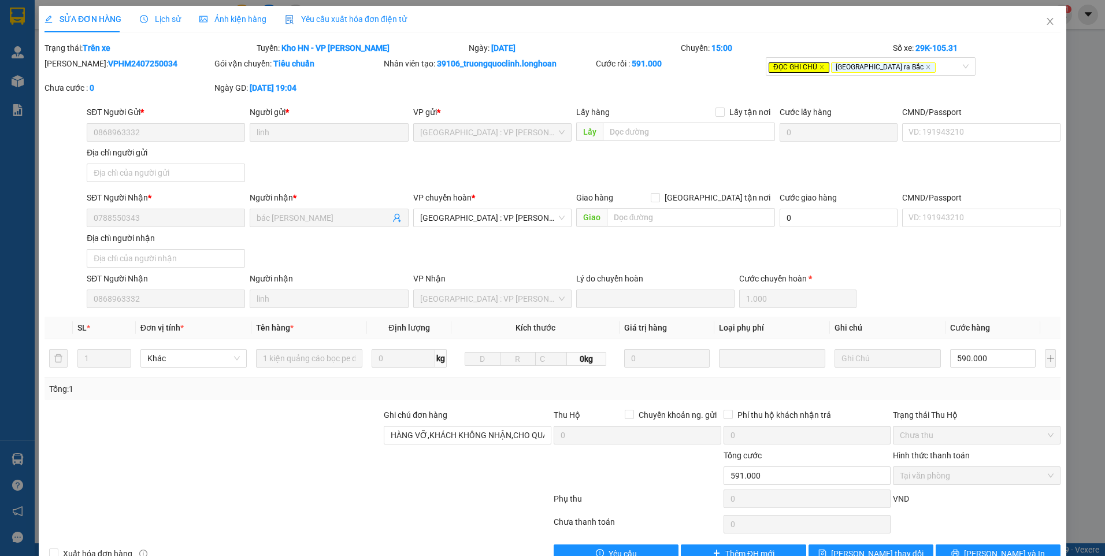
scroll to position [29, 0]
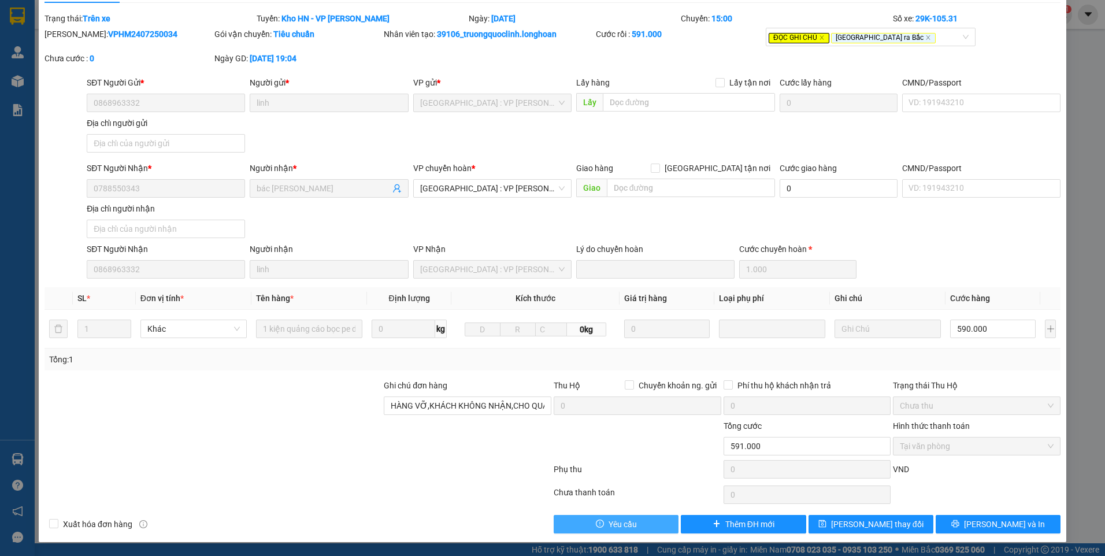
click at [636, 520] on button "Yêu cầu" at bounding box center [616, 524] width 125 height 18
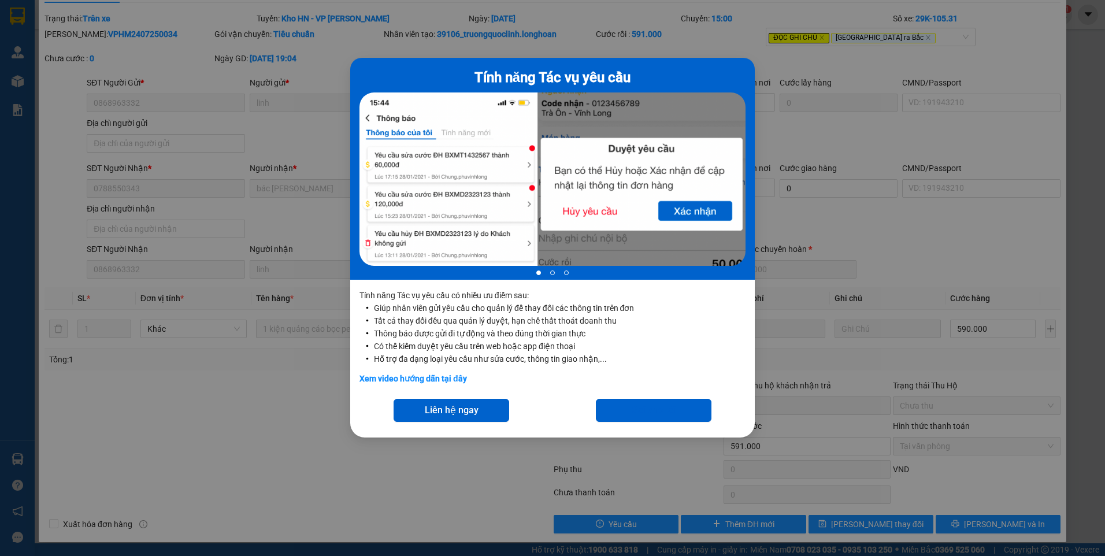
click at [789, 62] on div "Tính năng Tác vụ yêu cầu 1 of 3 Tính năng Tác vụ yêu cầu có nhiều ưu điểm sau: …" at bounding box center [552, 278] width 1105 height 556
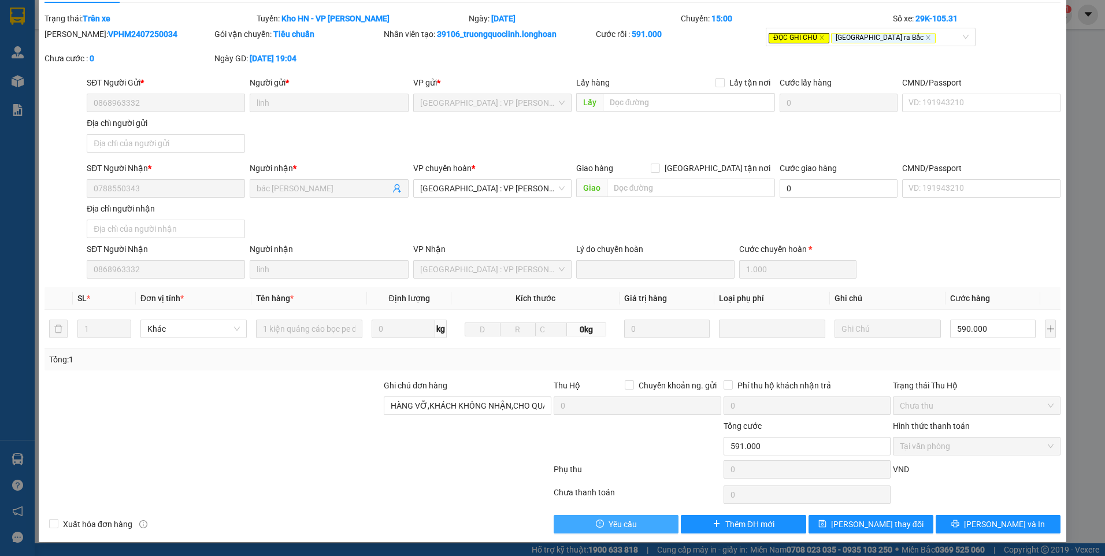
scroll to position [0, 0]
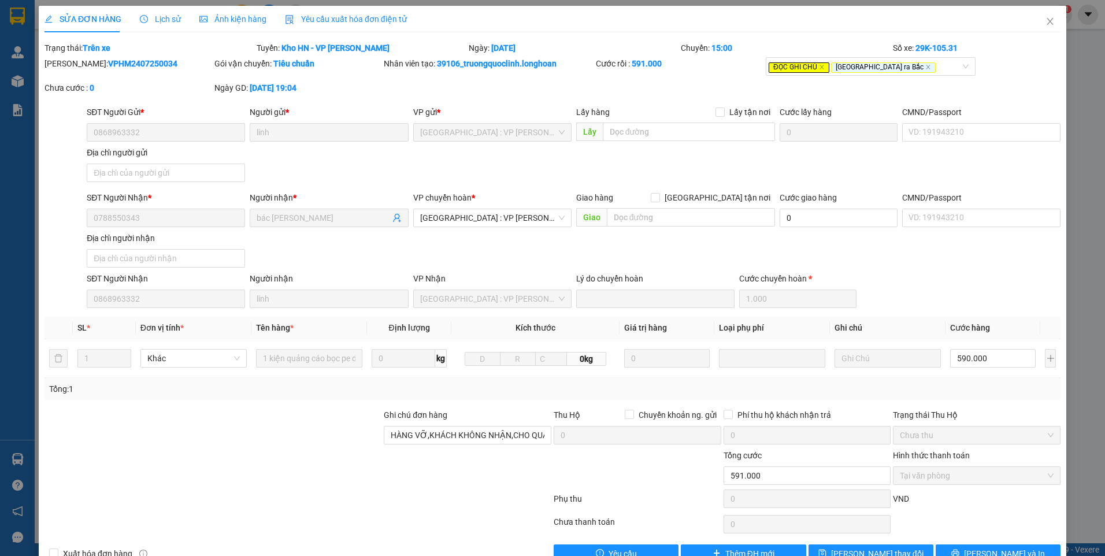
click at [237, 17] on span "Ảnh kiện hàng" at bounding box center [232, 18] width 67 height 9
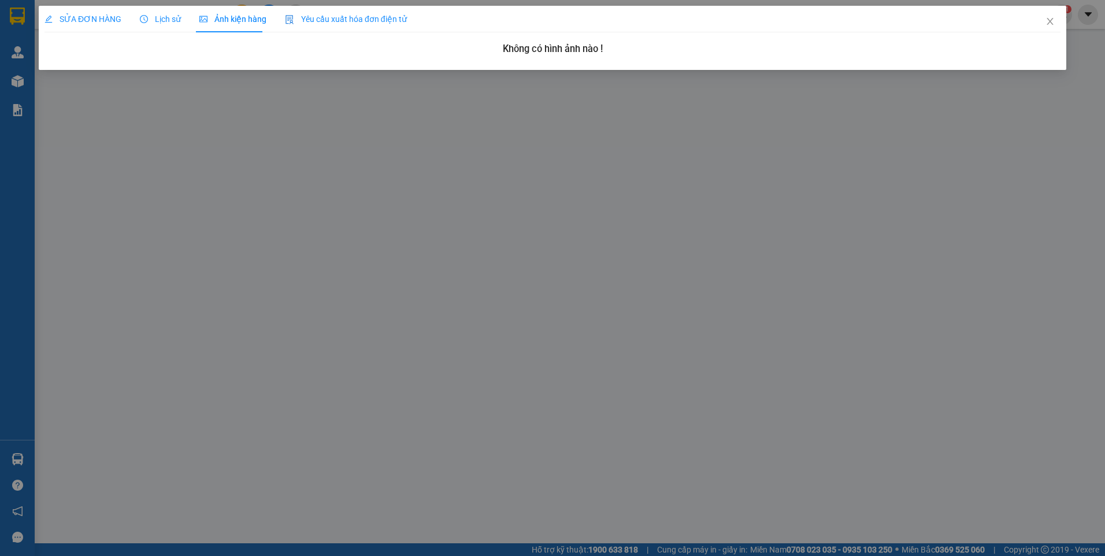
click at [105, 18] on span "SỬA ĐƠN HÀNG" at bounding box center [83, 18] width 77 height 9
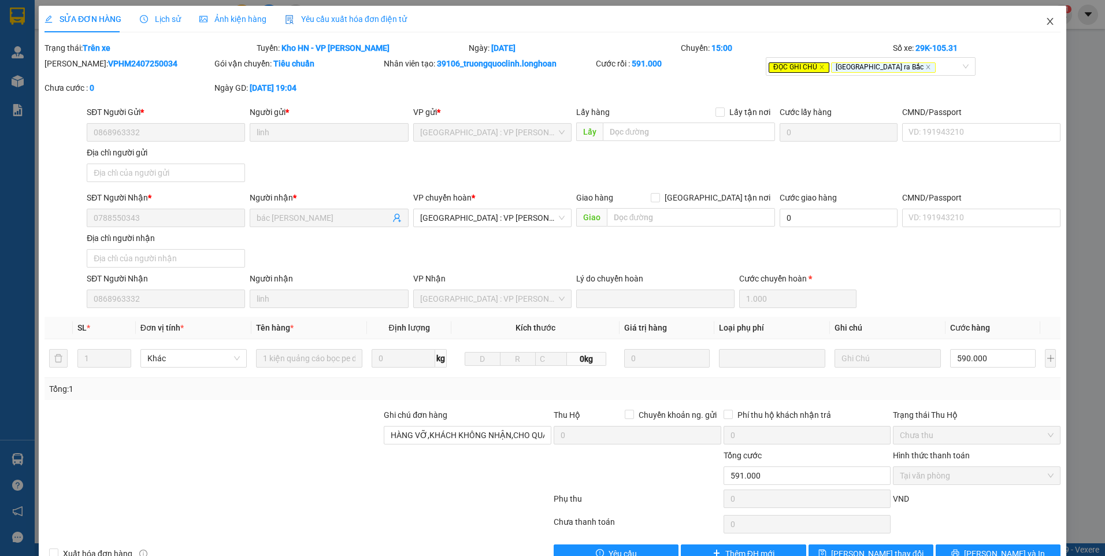
click at [1047, 19] on icon "close" at bounding box center [1050, 21] width 6 height 7
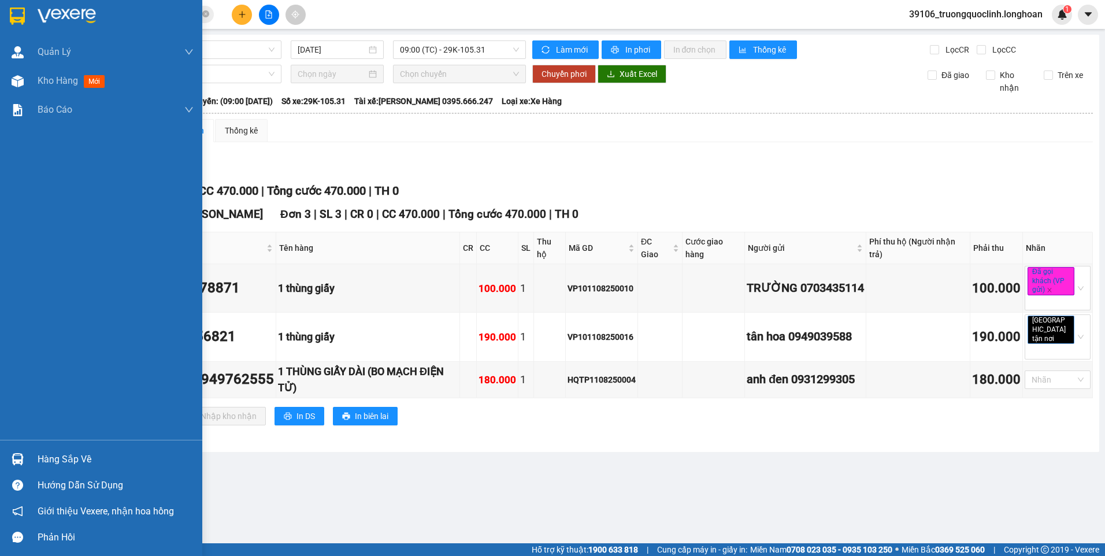
click at [16, 457] on img at bounding box center [18, 459] width 12 height 12
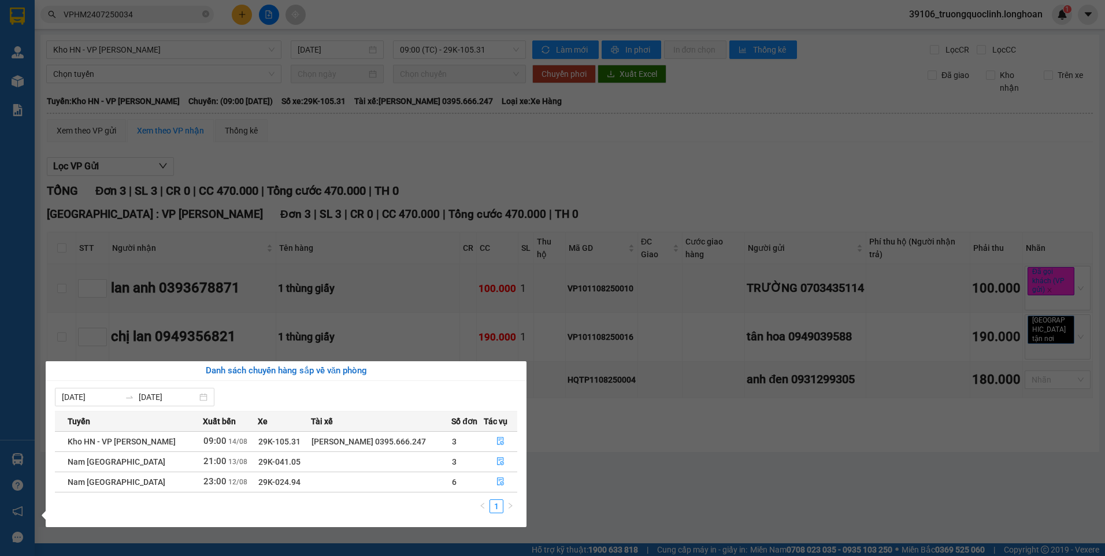
click at [147, 297] on section "Kết quả tìm kiếm ( 1 ) Bộ lọc Mã ĐH Trạng thái Món hàng Thu hộ Tổng cước Chưa c…" at bounding box center [552, 278] width 1105 height 556
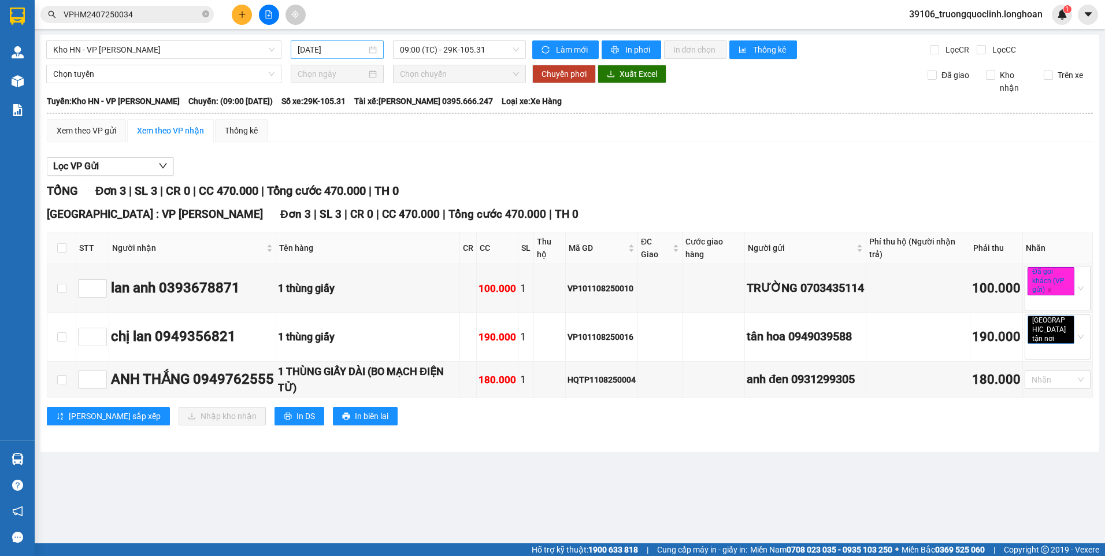
click at [318, 51] on input "14/08/2025" at bounding box center [332, 49] width 68 height 13
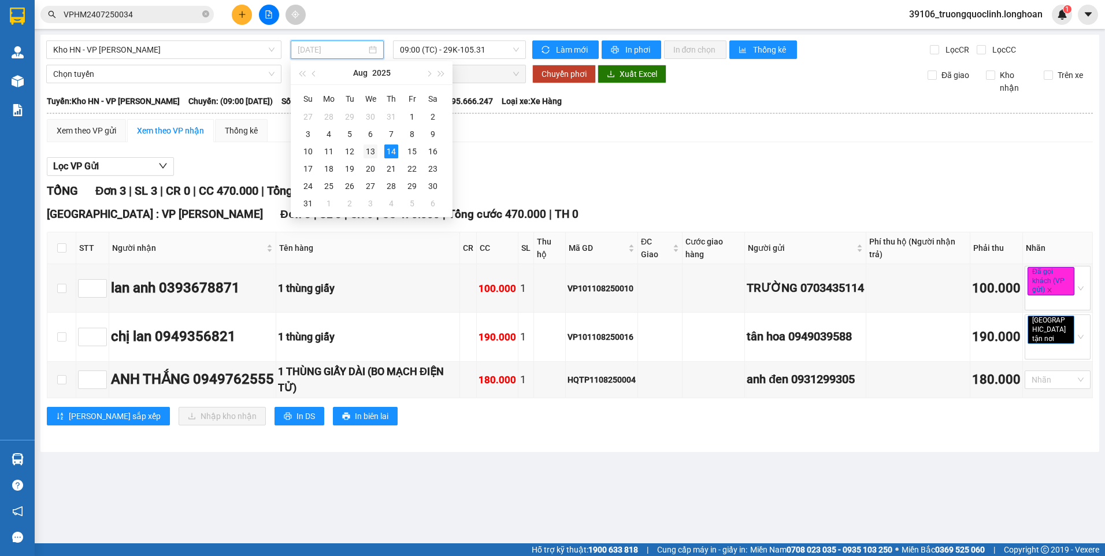
click at [372, 153] on div "13" at bounding box center [371, 152] width 14 height 14
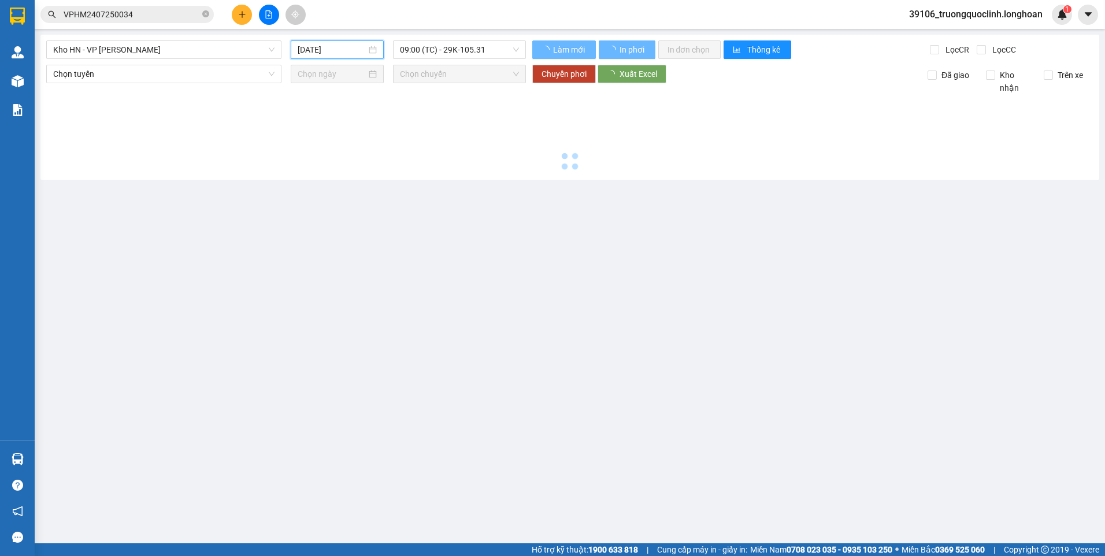
type input "13/08/2025"
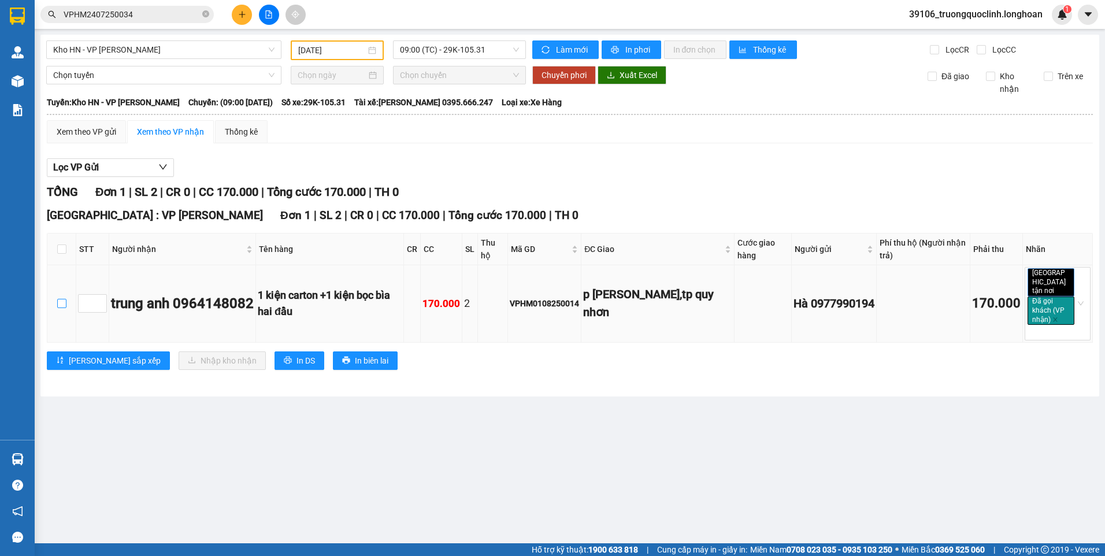
drag, startPoint x: 62, startPoint y: 301, endPoint x: 73, endPoint y: 299, distance: 11.6
click at [61, 301] on input "checkbox" at bounding box center [61, 303] width 9 height 9
checkbox input "true"
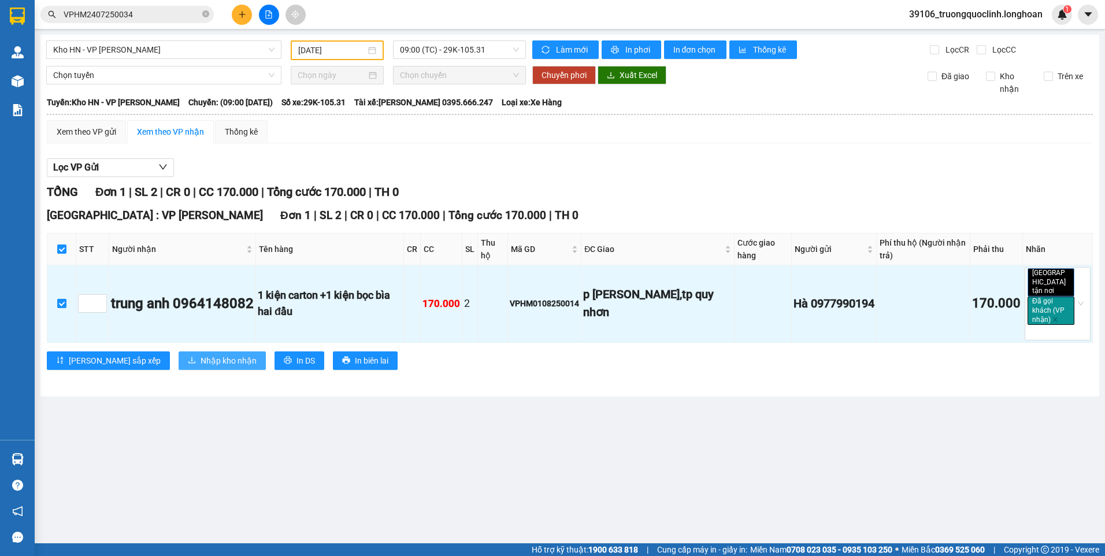
click at [201, 354] on span "Nhập kho nhận" at bounding box center [229, 360] width 56 height 13
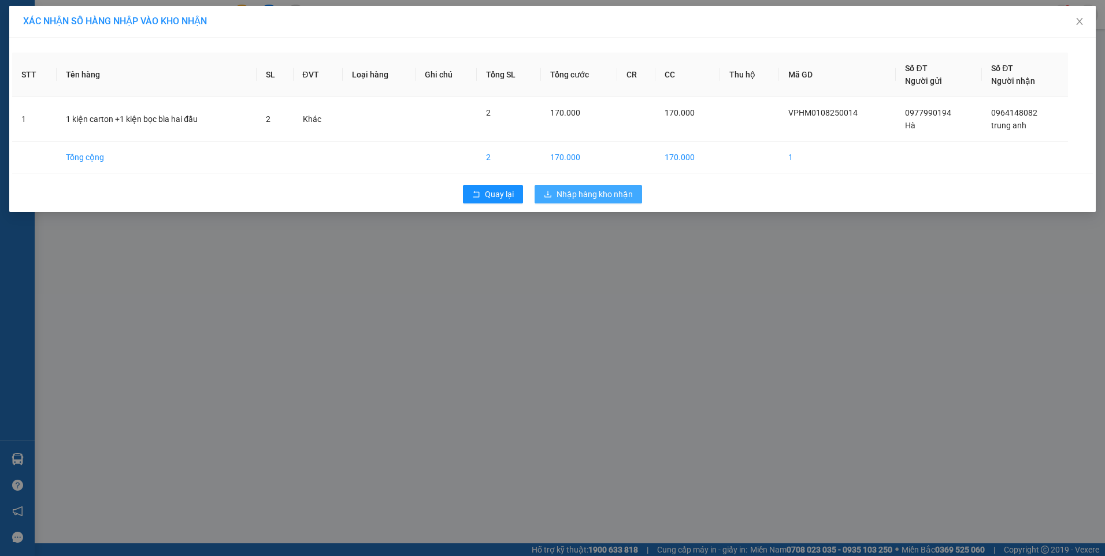
click at [620, 196] on span "Nhập hàng kho nhận" at bounding box center [595, 194] width 76 height 13
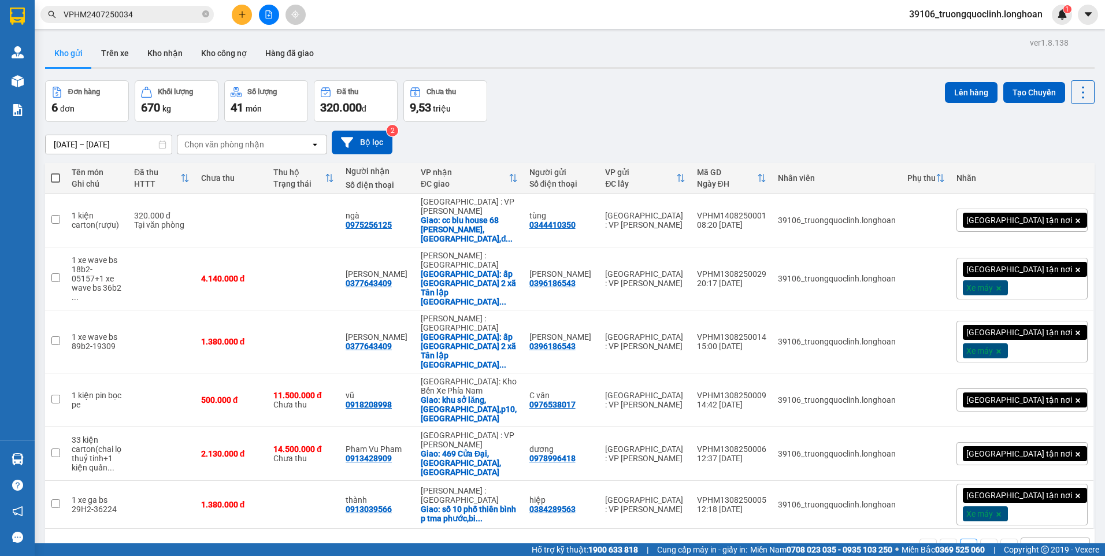
click at [159, 13] on input "VPHM2407250034" at bounding box center [132, 14] width 136 height 13
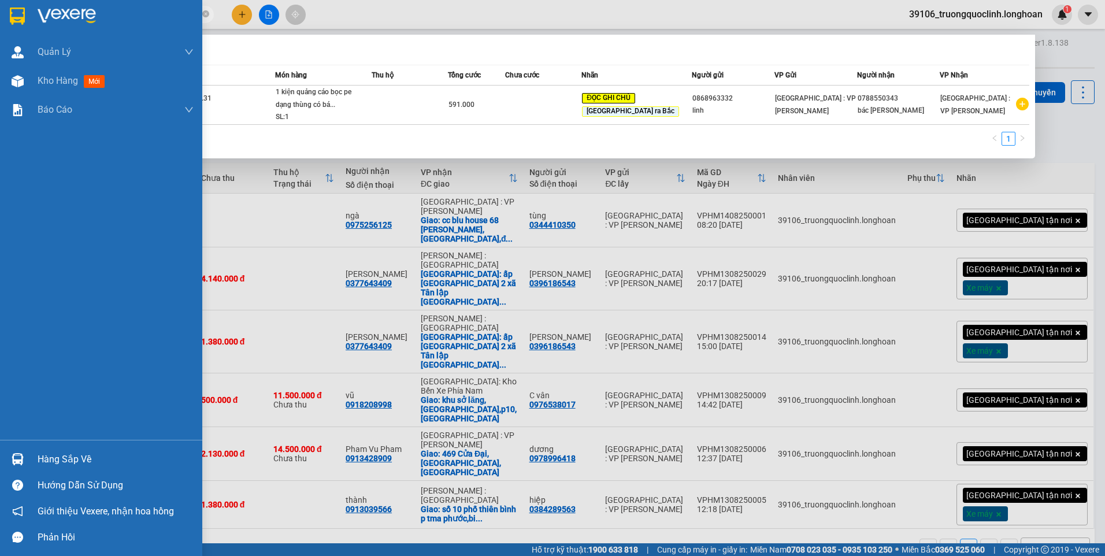
click at [18, 449] on div at bounding box center [18, 459] width 20 height 20
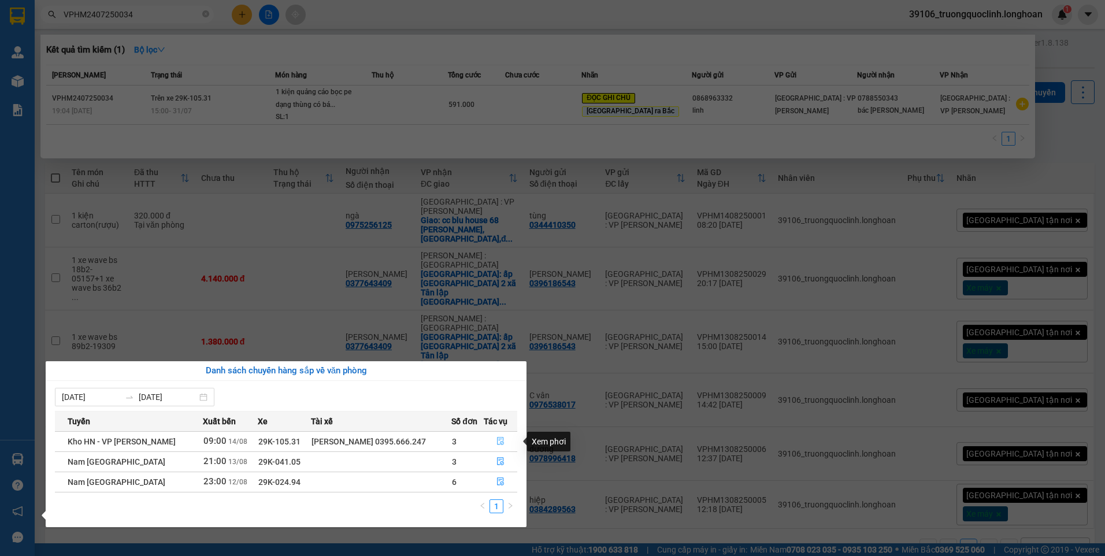
click at [502, 443] on icon "file-done" at bounding box center [500, 442] width 7 height 8
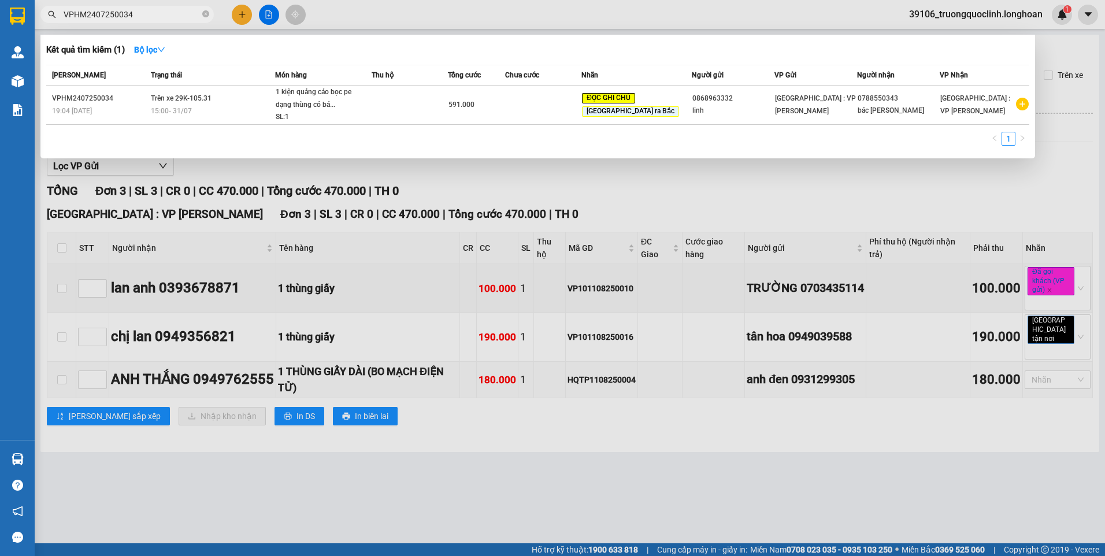
drag, startPoint x: 124, startPoint y: 453, endPoint x: 166, endPoint y: 383, distance: 81.7
click at [125, 450] on div at bounding box center [552, 278] width 1105 height 556
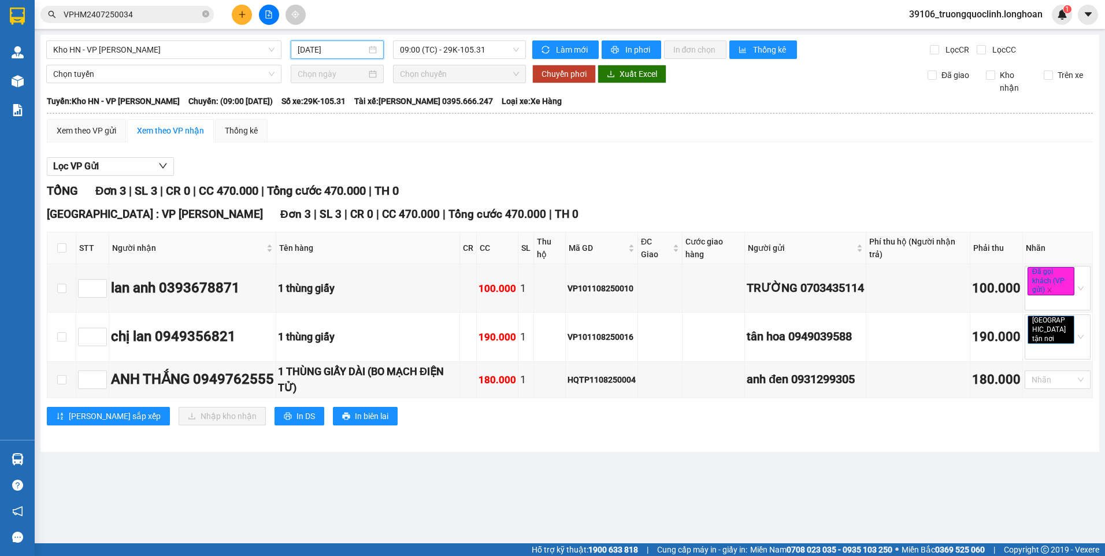
click at [342, 45] on input "14/08/2025" at bounding box center [332, 49] width 68 height 13
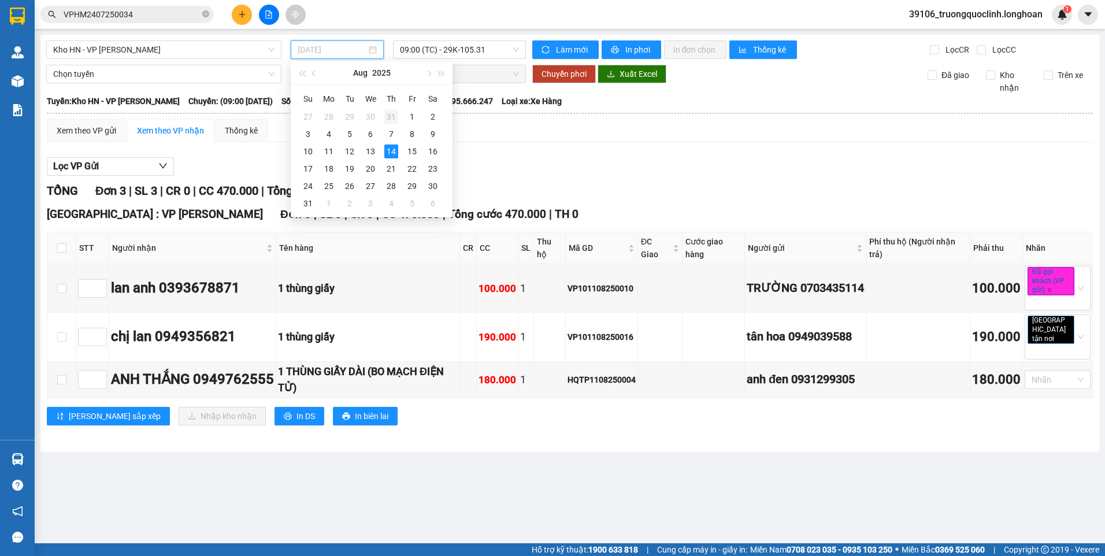
click at [388, 113] on div "31" at bounding box center [391, 117] width 14 height 14
type input "31/07/2025"
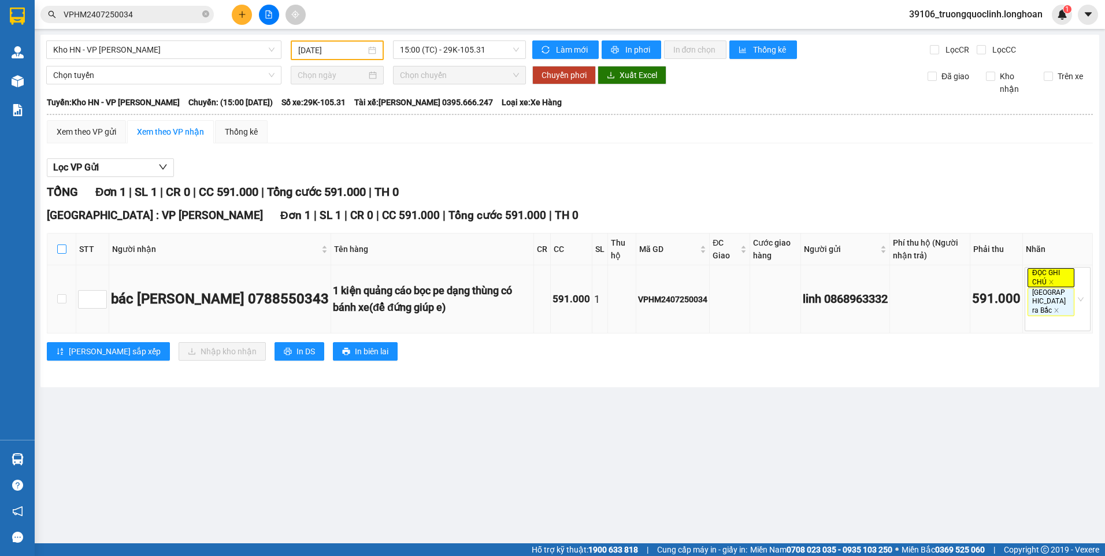
drag, startPoint x: 65, startPoint y: 250, endPoint x: 146, endPoint y: 322, distance: 108.5
click at [64, 250] on input "checkbox" at bounding box center [61, 249] width 9 height 9
checkbox input "true"
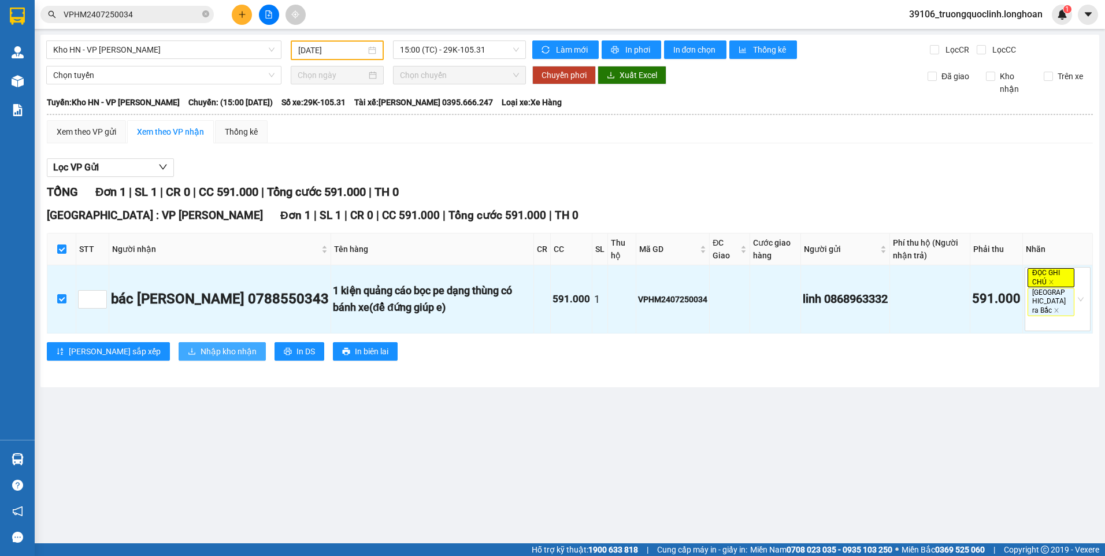
click at [201, 345] on span "Nhập kho nhận" at bounding box center [229, 351] width 56 height 13
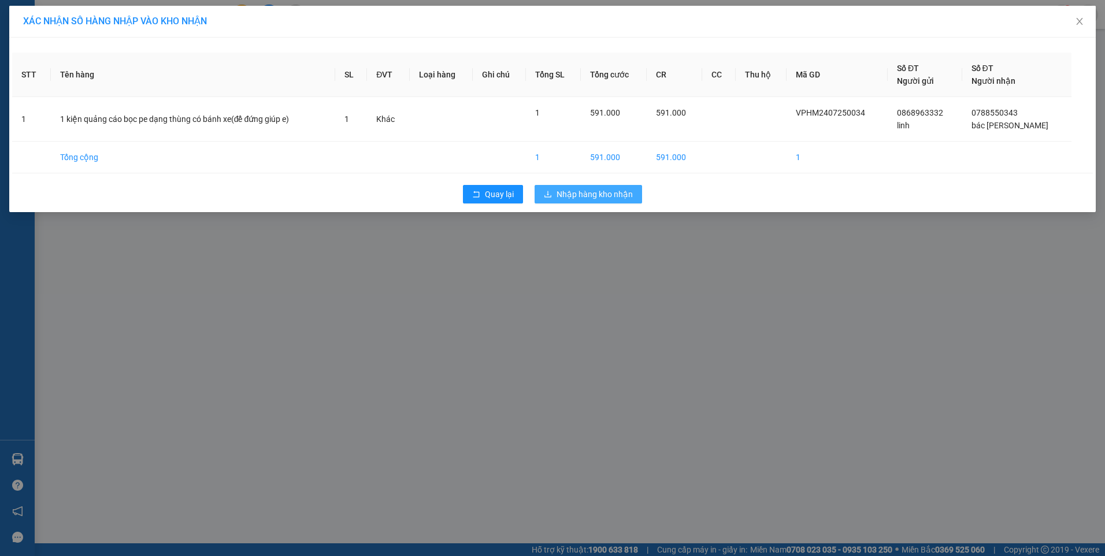
click at [579, 192] on span "Nhập hàng kho nhận" at bounding box center [595, 194] width 76 height 13
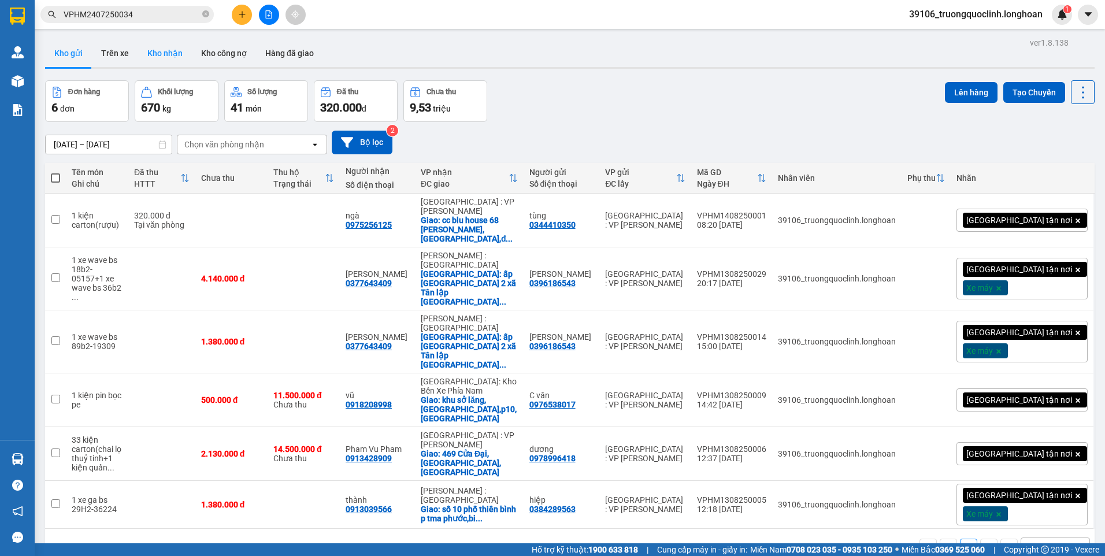
click at [168, 55] on button "Kho nhận" at bounding box center [165, 53] width 54 height 28
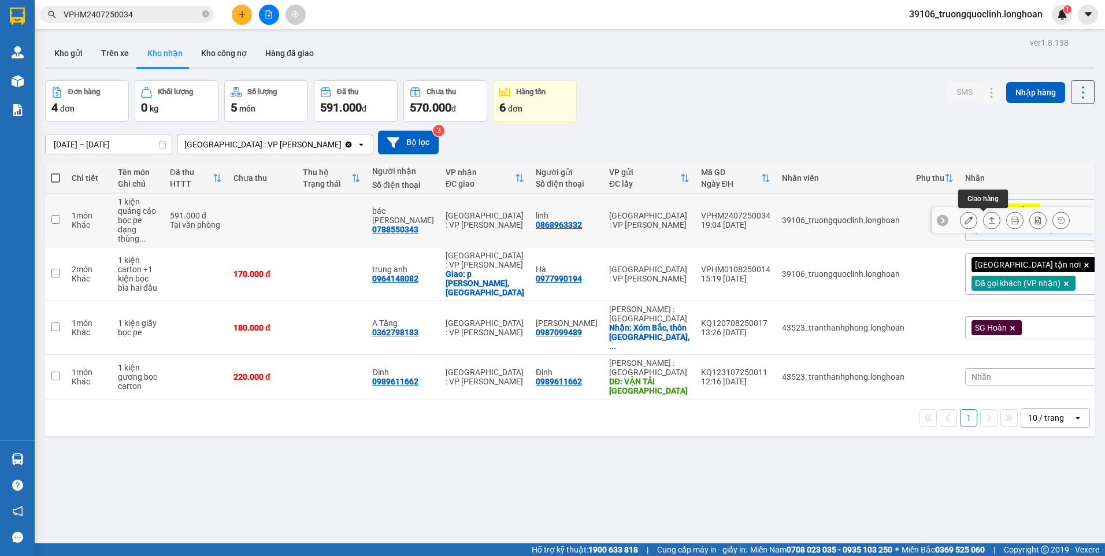
click at [988, 217] on icon at bounding box center [992, 220] width 8 height 8
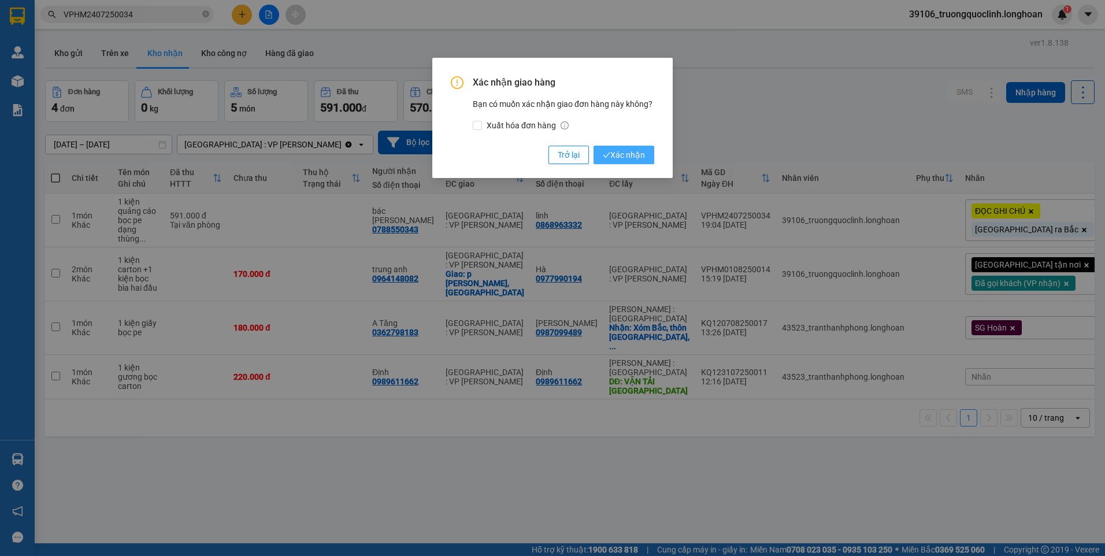
click at [625, 151] on span "Xác nhận" at bounding box center [624, 155] width 42 height 13
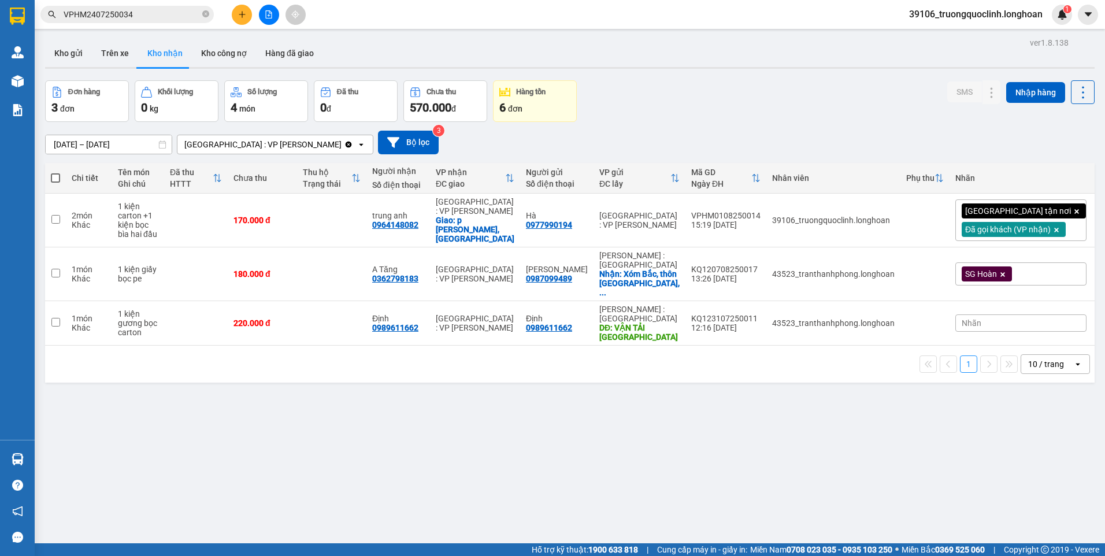
drag, startPoint x: 803, startPoint y: 14, endPoint x: 347, endPoint y: 424, distance: 612.7
drag, startPoint x: 347, startPoint y: 424, endPoint x: 442, endPoint y: 383, distance: 102.8
click at [401, 420] on div "ver 1.8.138 Kho gửi Trên xe Kho nhận Kho công nợ Hàng đã giao Đơn hàng 3 đơn Kh…" at bounding box center [569, 313] width 1059 height 556
